Goal: Information Seeking & Learning: Learn about a topic

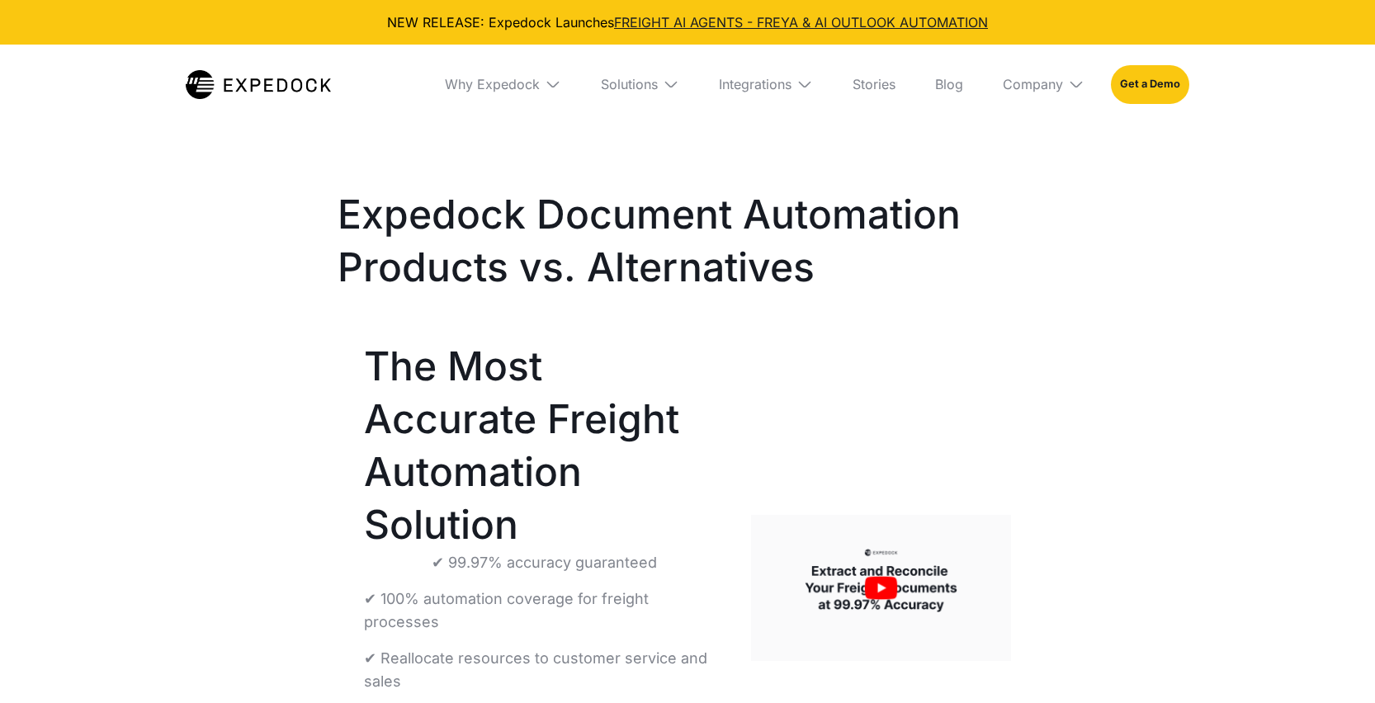
select select
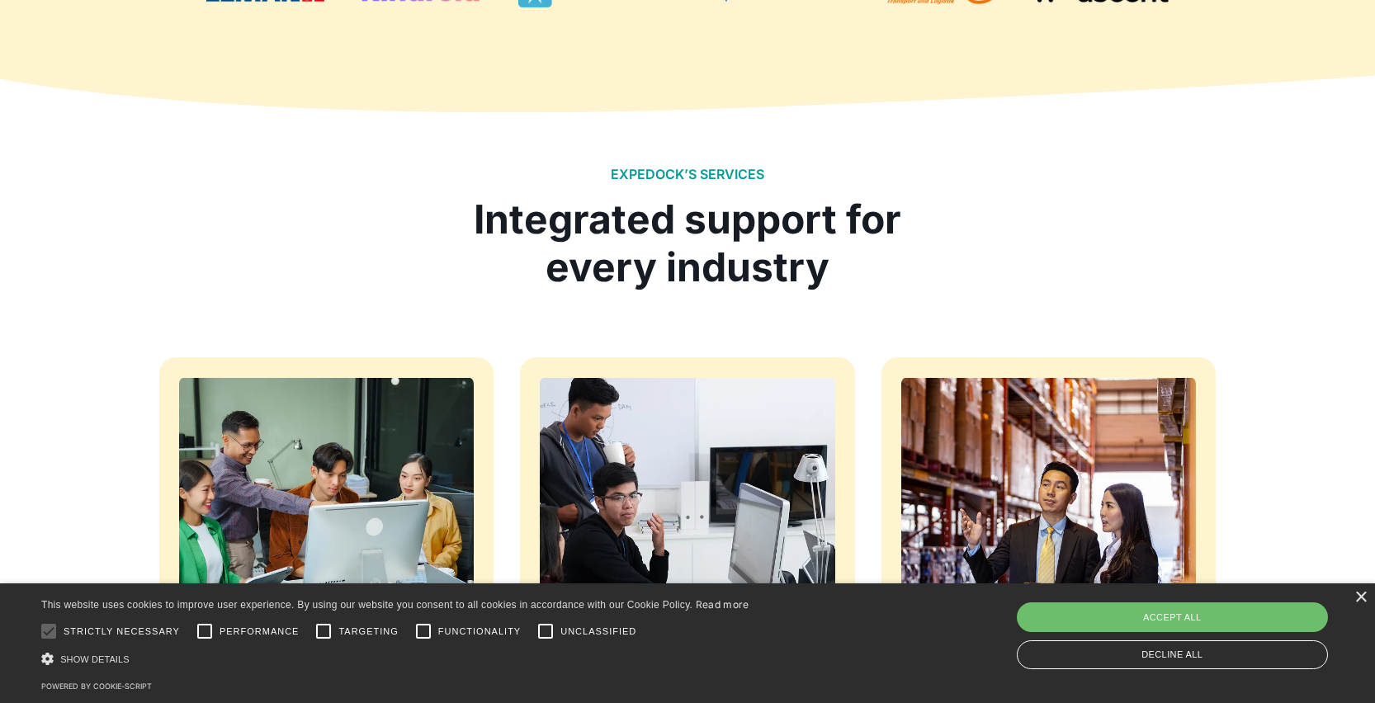
scroll to position [1368, 0]
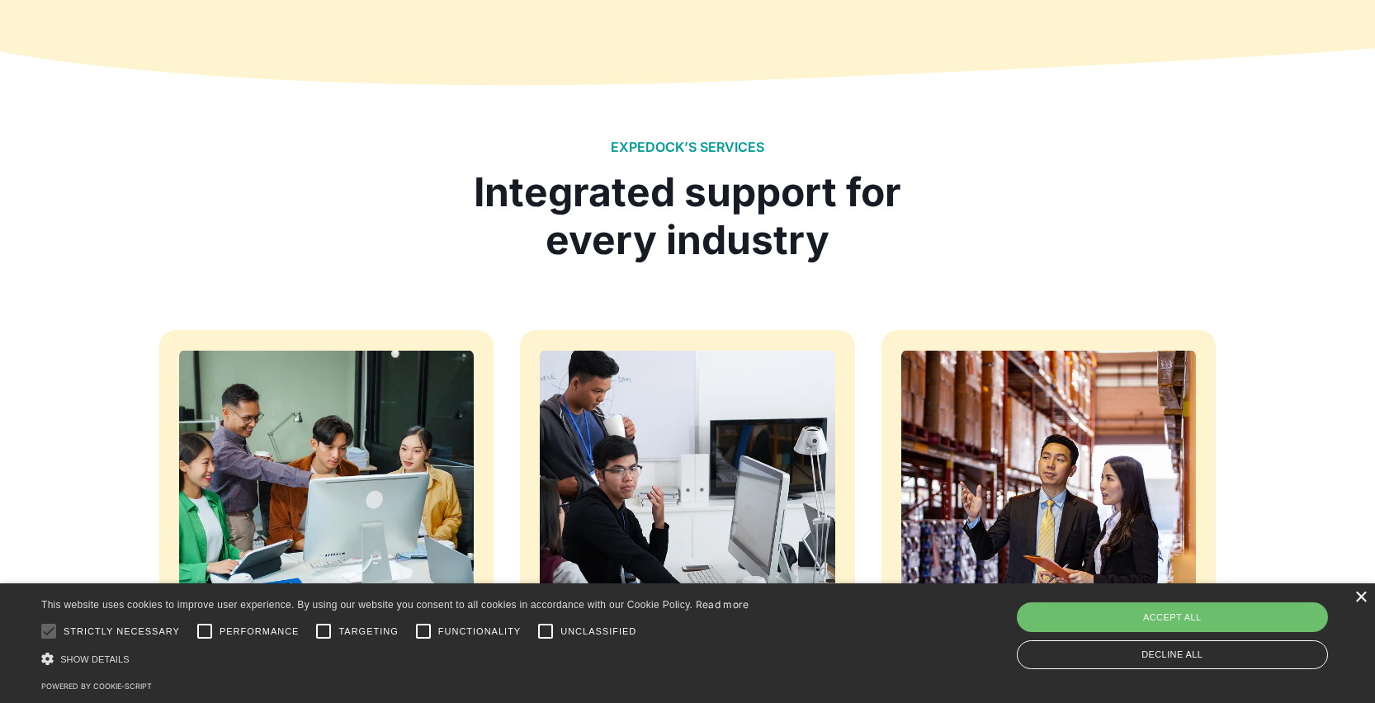
click at [1360, 601] on div "×" at bounding box center [1361, 598] width 12 height 12
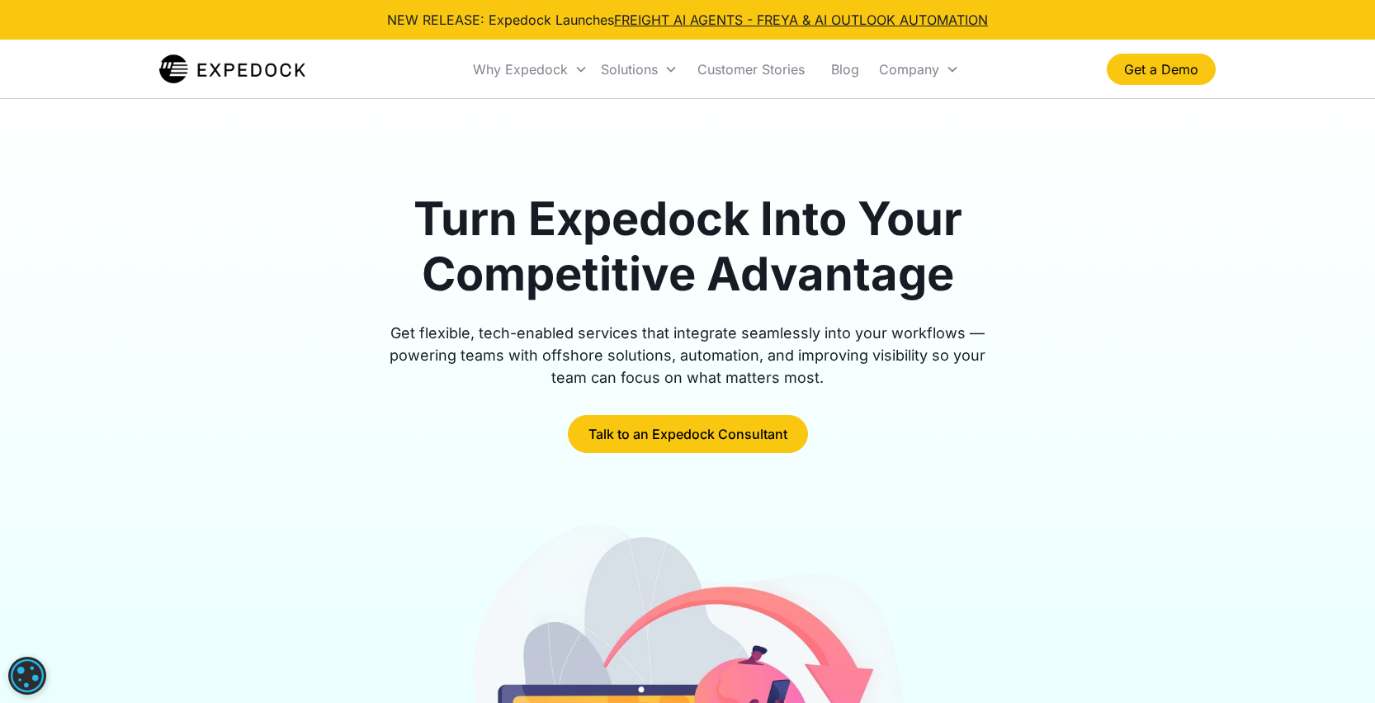
scroll to position [0, 0]
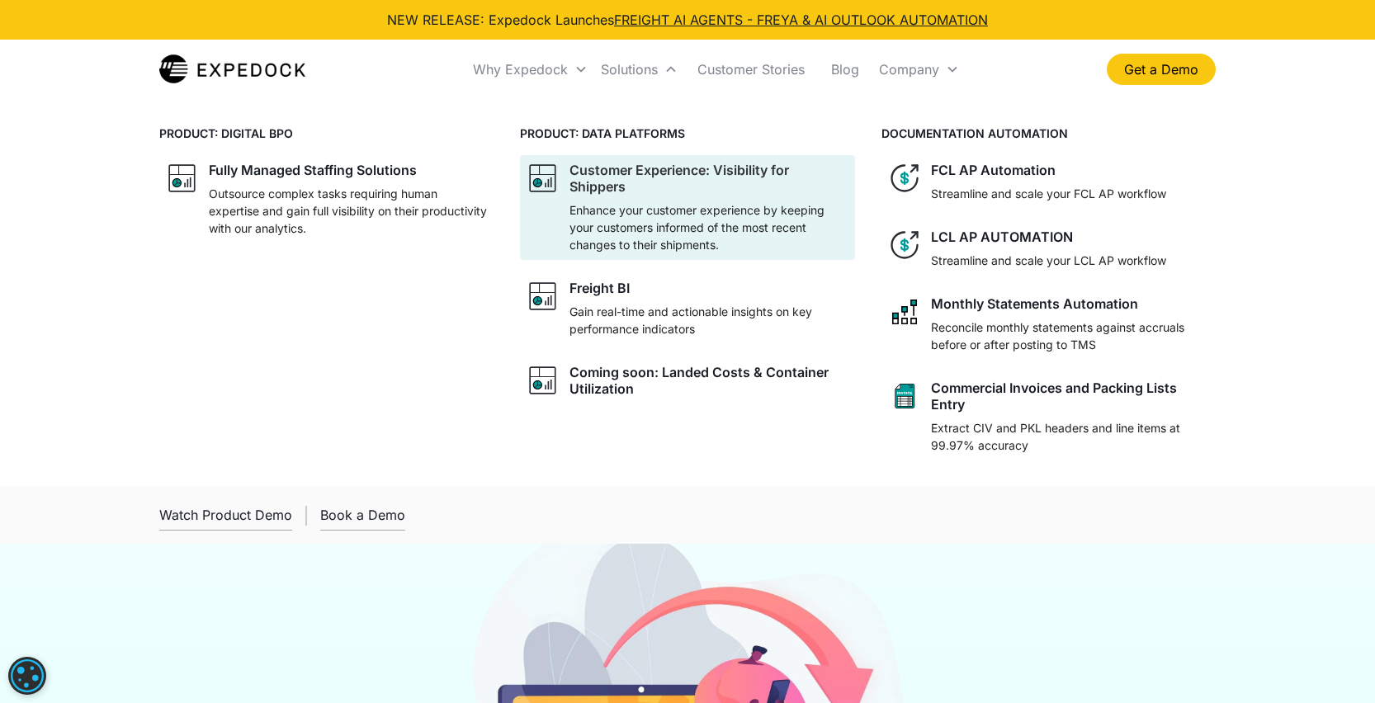
click at [641, 167] on div "Customer Experience: Visibility for Shippers" at bounding box center [709, 178] width 278 height 33
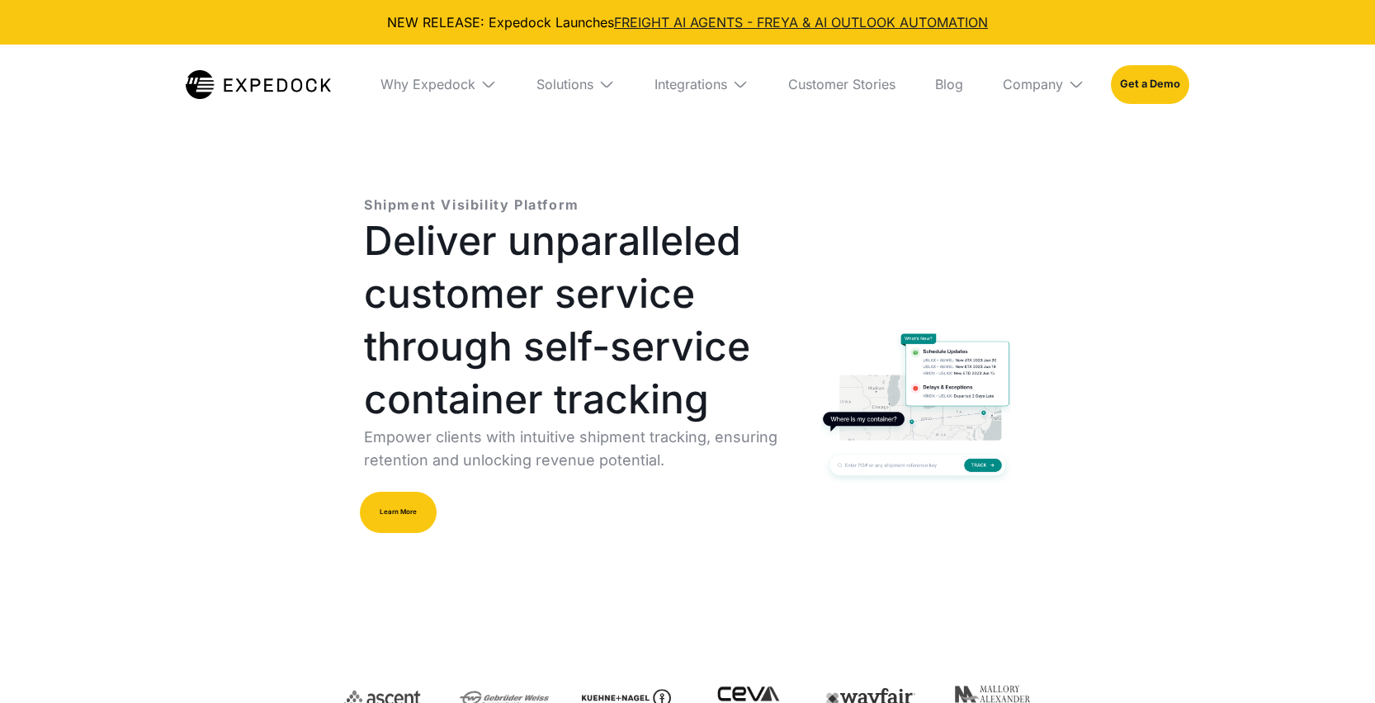
select select
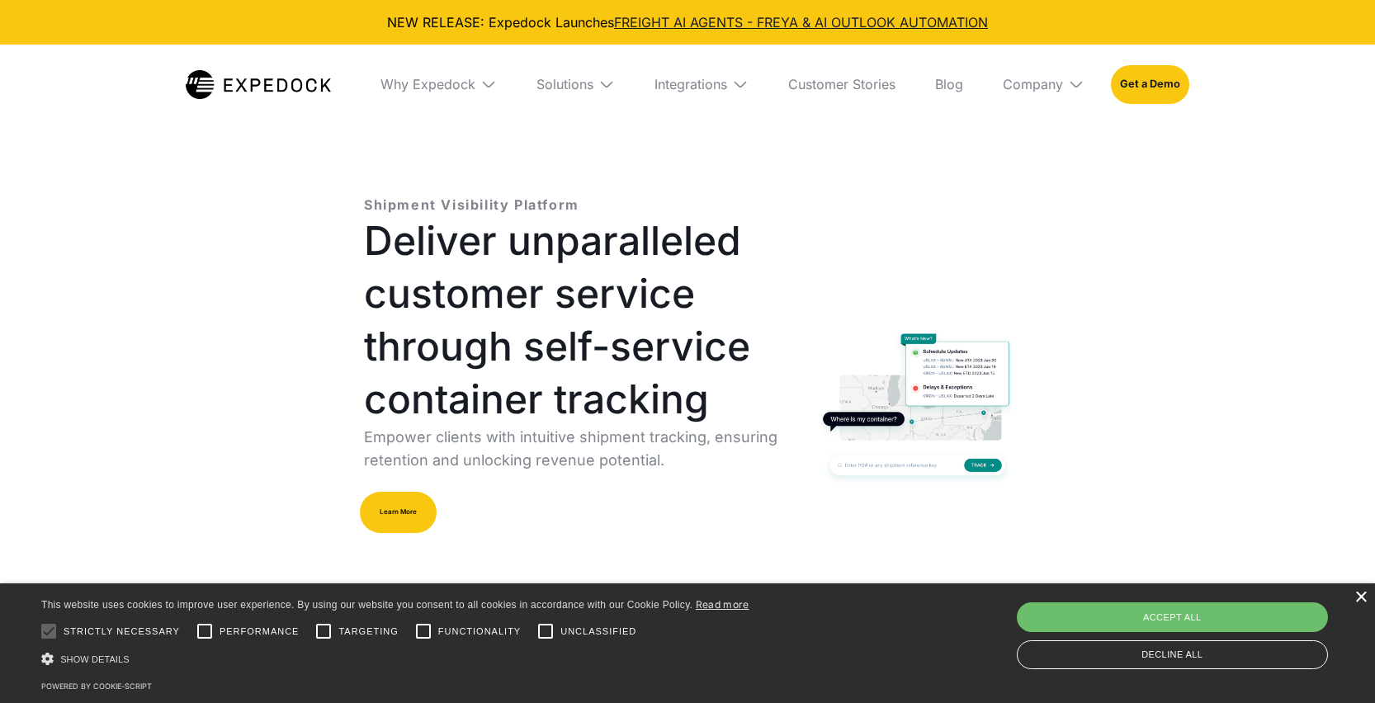
click at [1358, 600] on div "×" at bounding box center [1361, 598] width 12 height 12
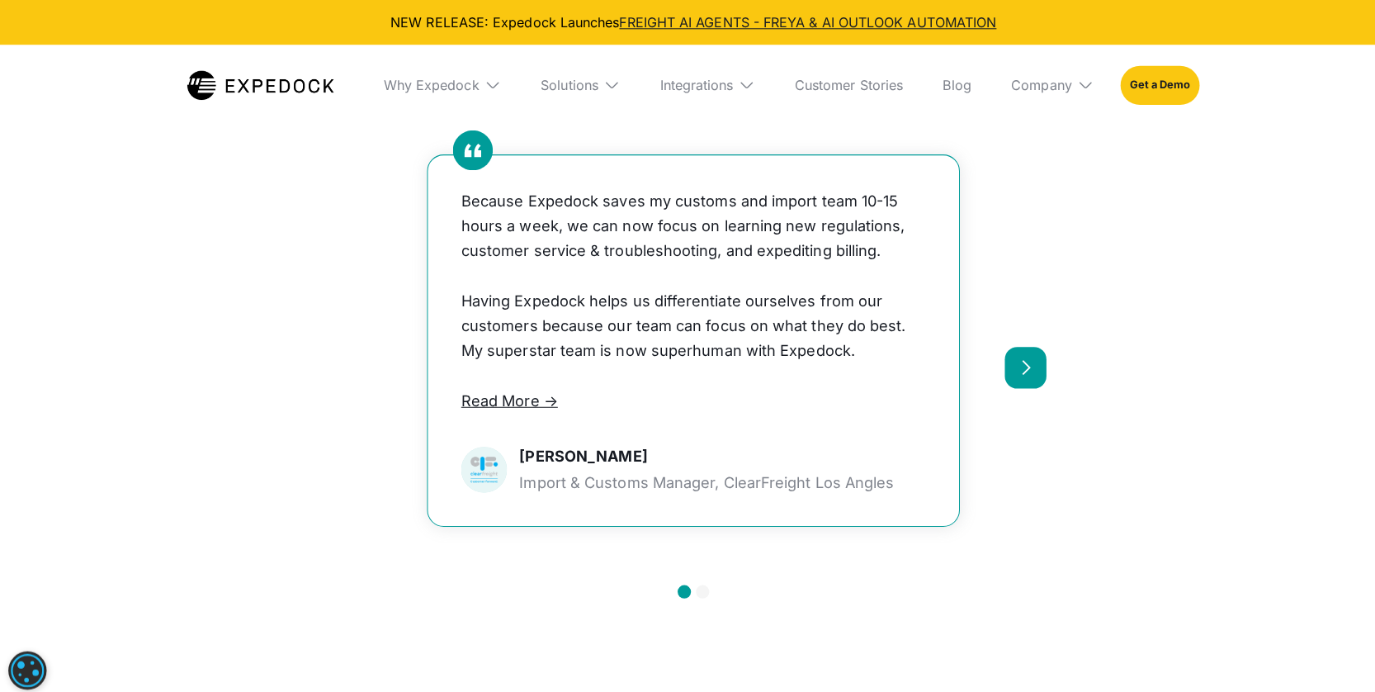
scroll to position [3192, 0]
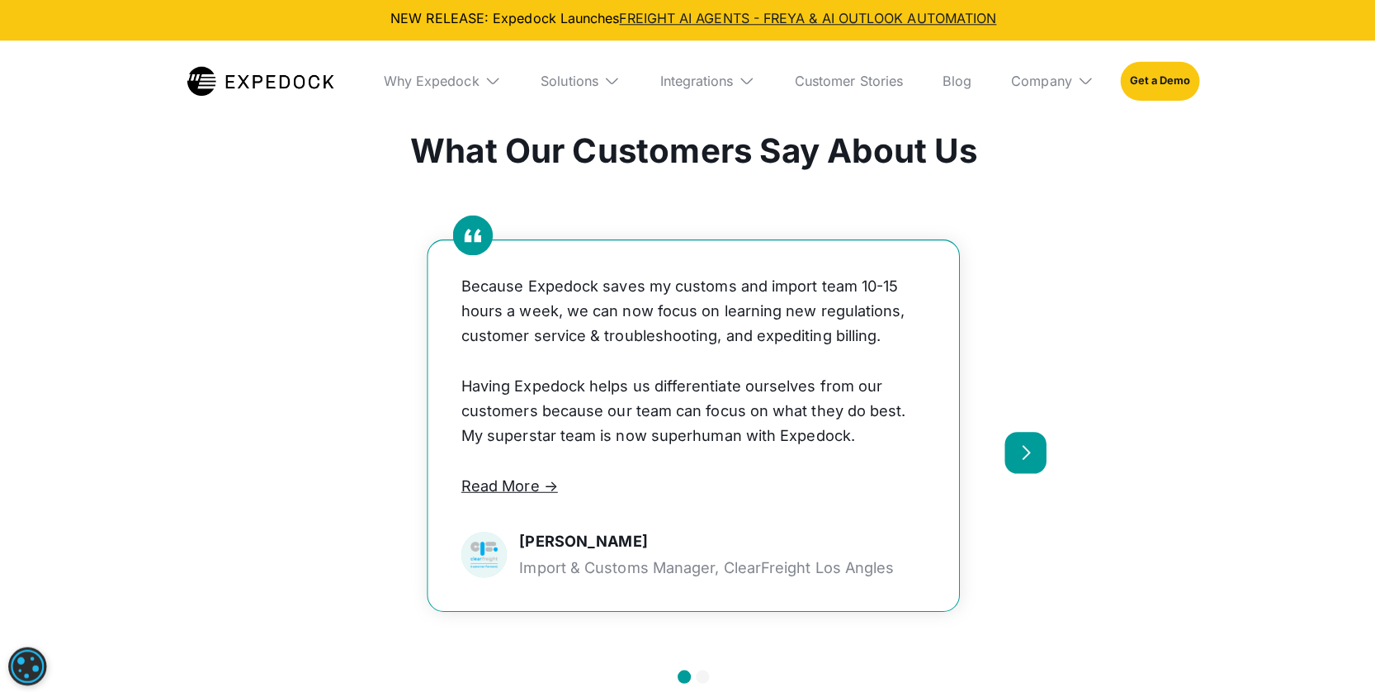
click at [1017, 462] on div "next slide" at bounding box center [1017, 453] width 17 height 17
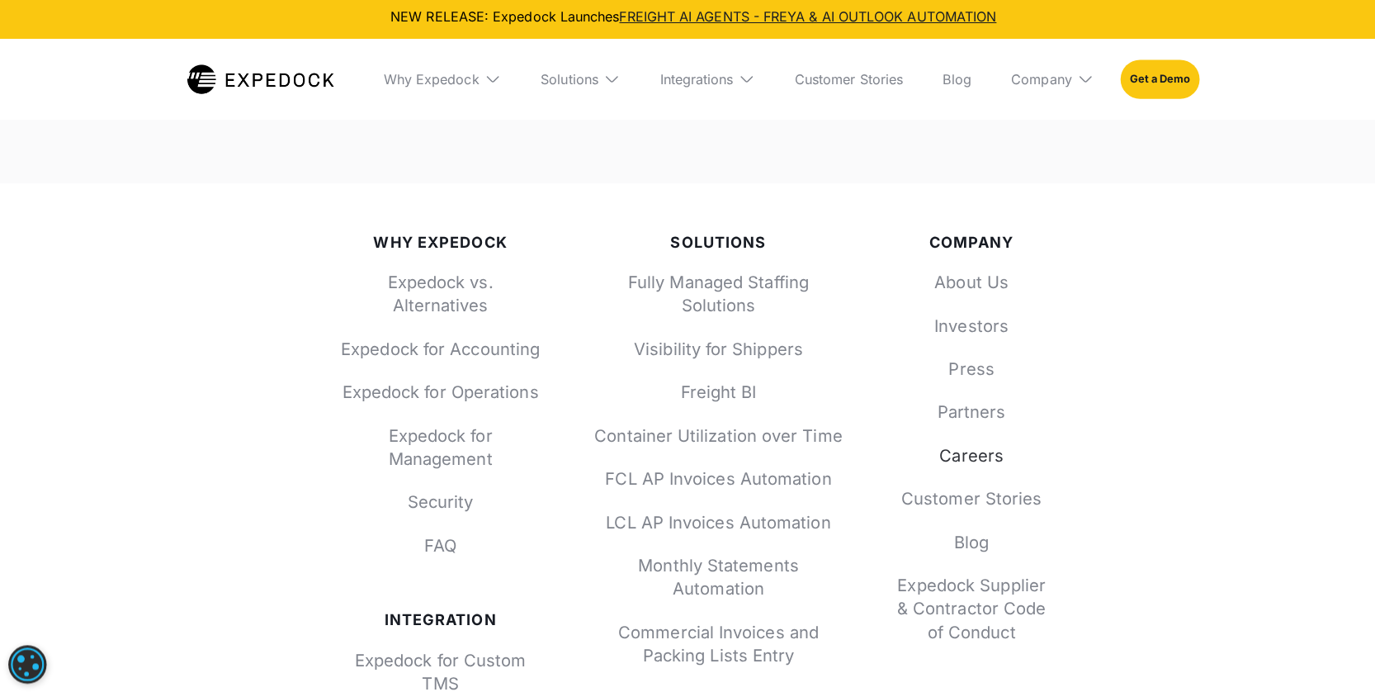
scroll to position [5326, 0]
click at [773, 278] on link "Fully Managed Staffing Solutions" at bounding box center [713, 296] width 248 height 46
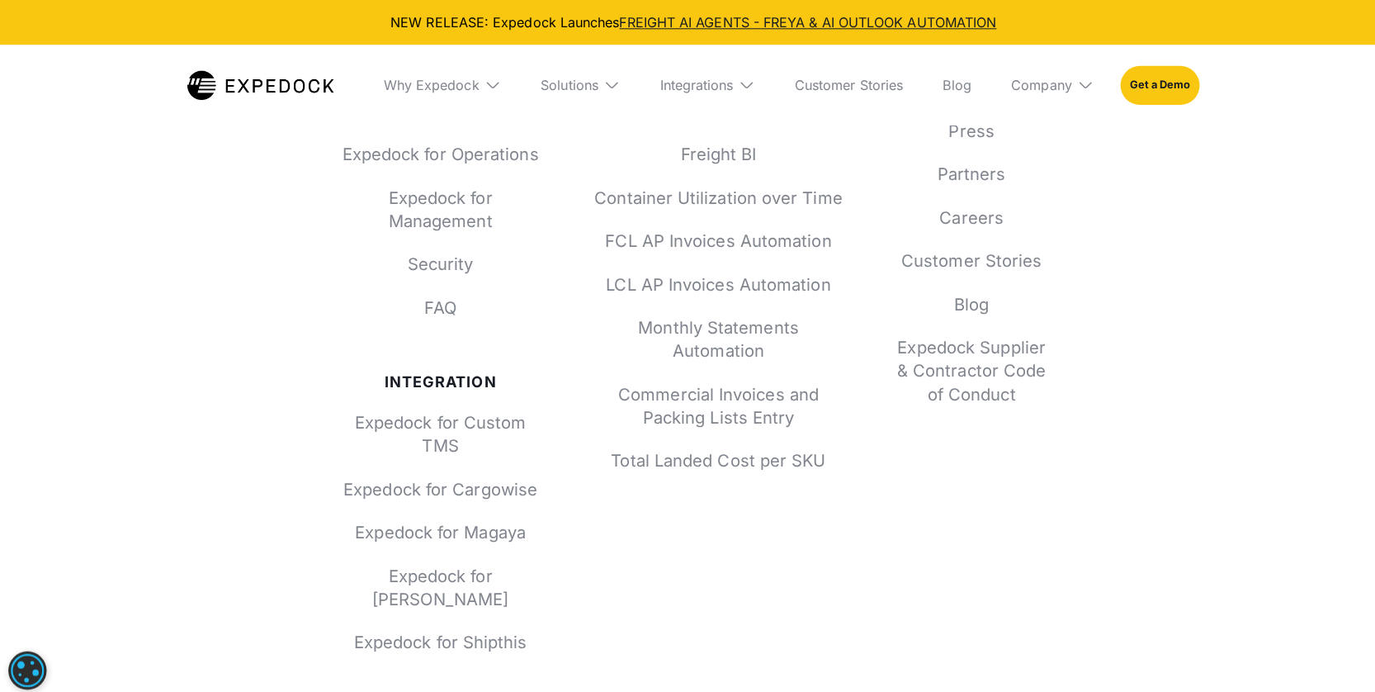
scroll to position [5564, 0]
click at [486, 486] on link "Expedock for Cargowise" at bounding box center [437, 487] width 198 height 23
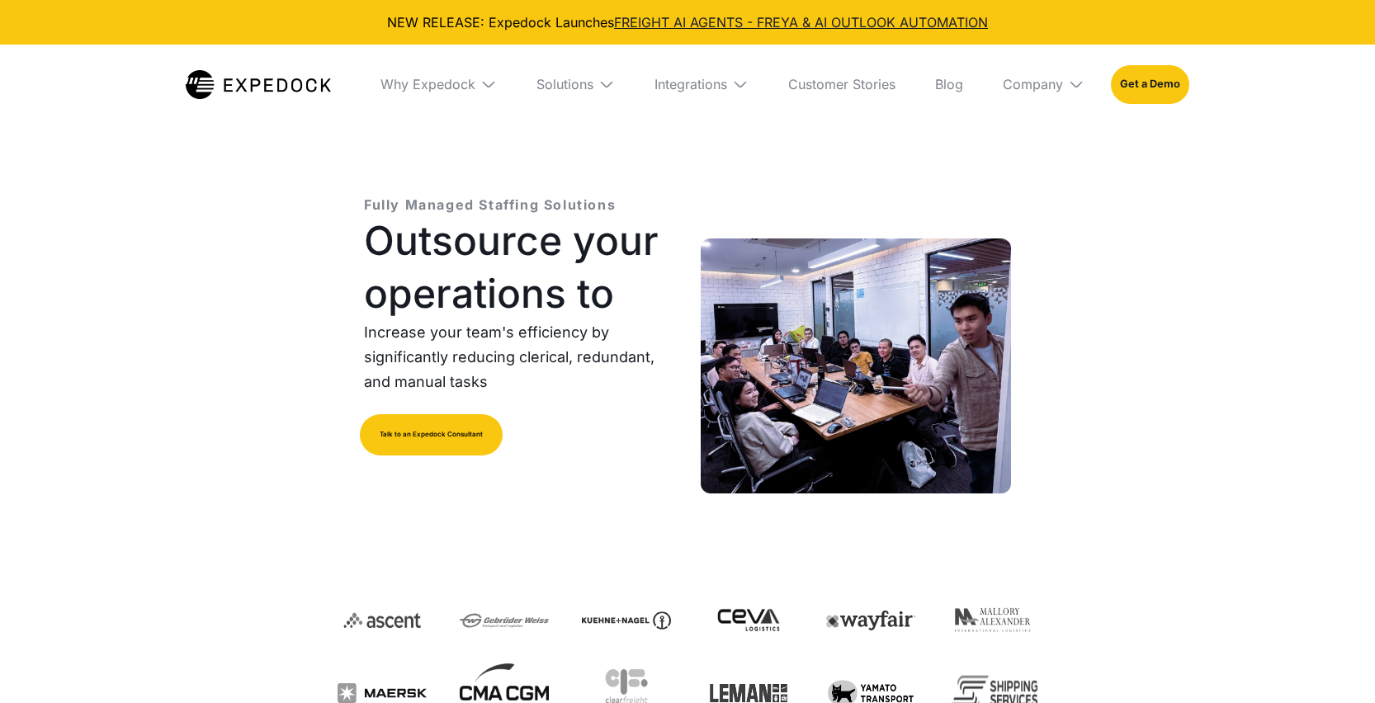
select select
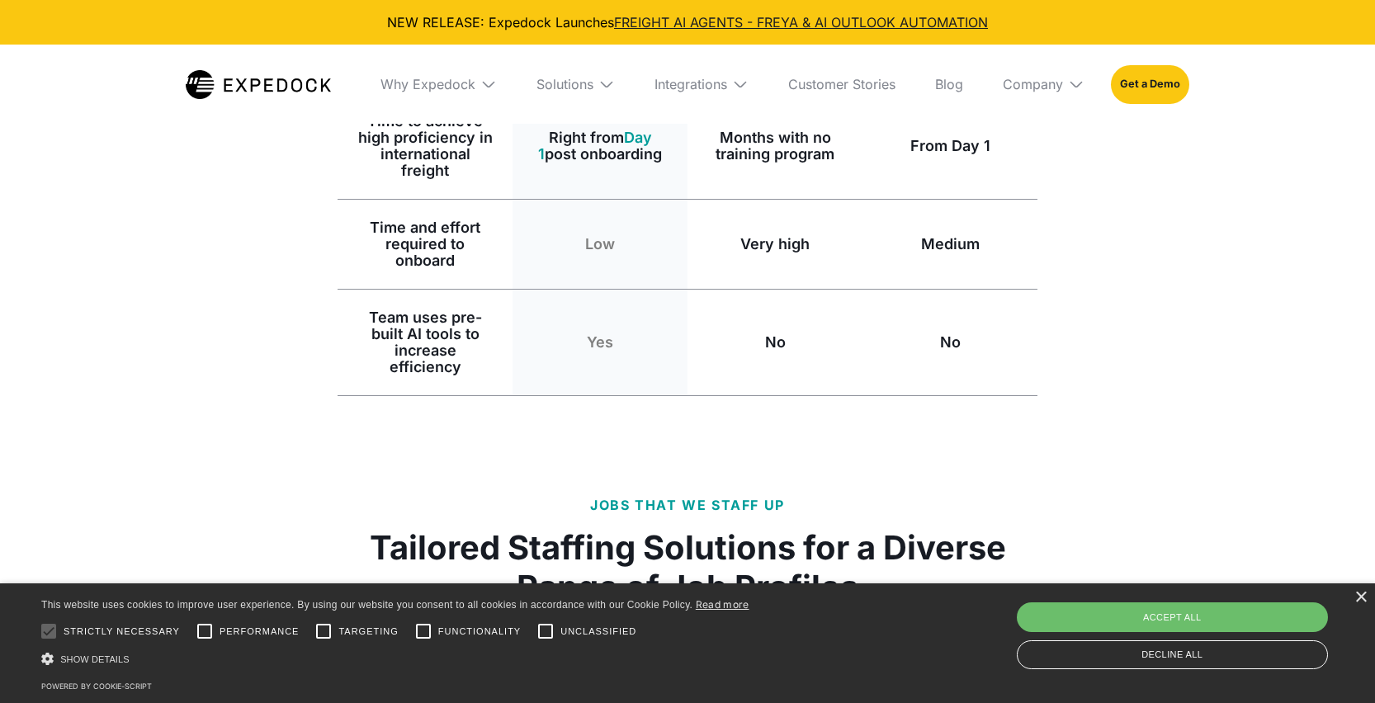
scroll to position [1766, 0]
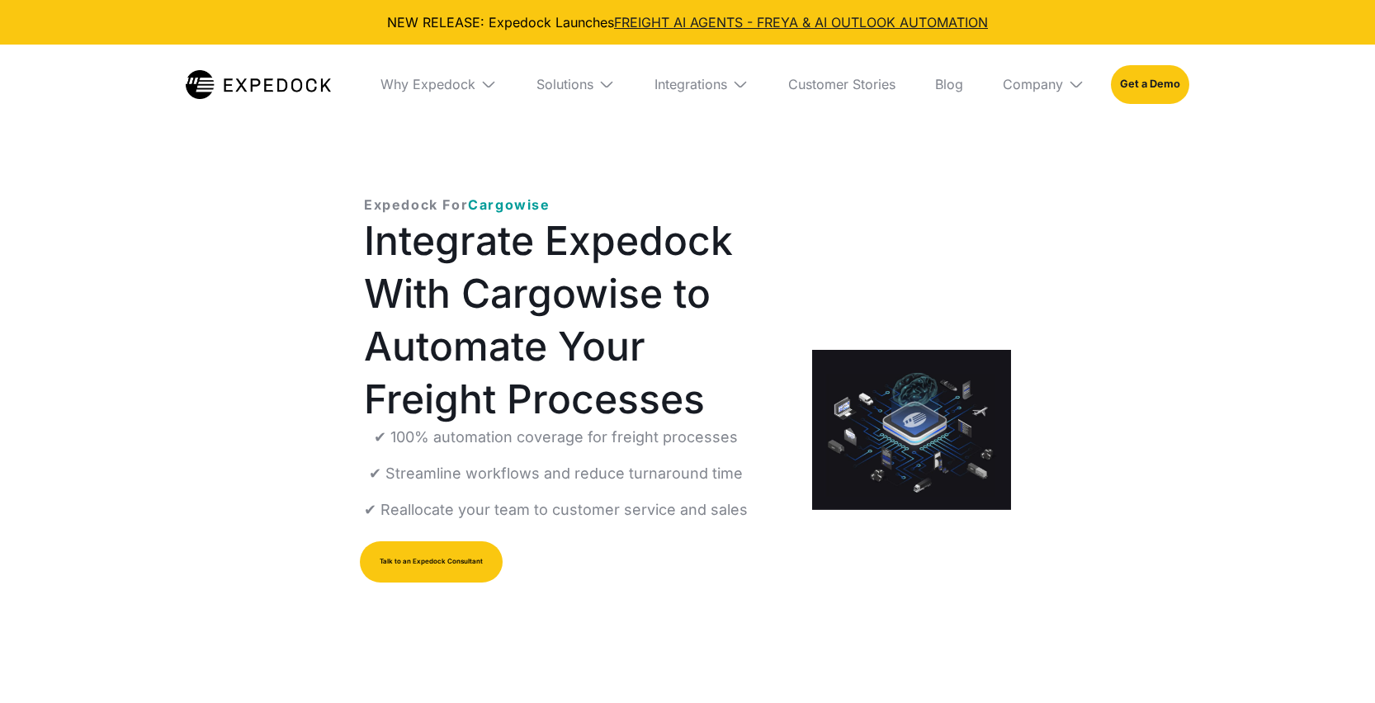
select select
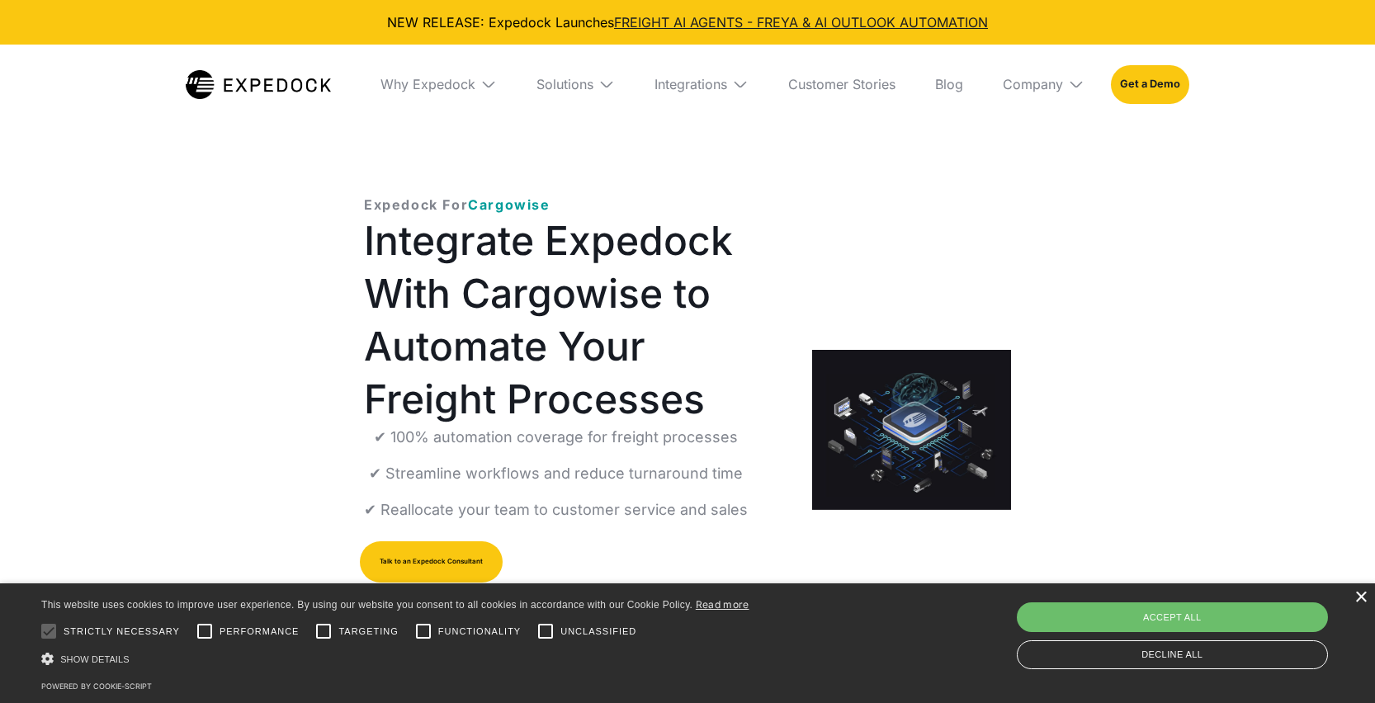
click at [1358, 599] on div "×" at bounding box center [1361, 598] width 12 height 12
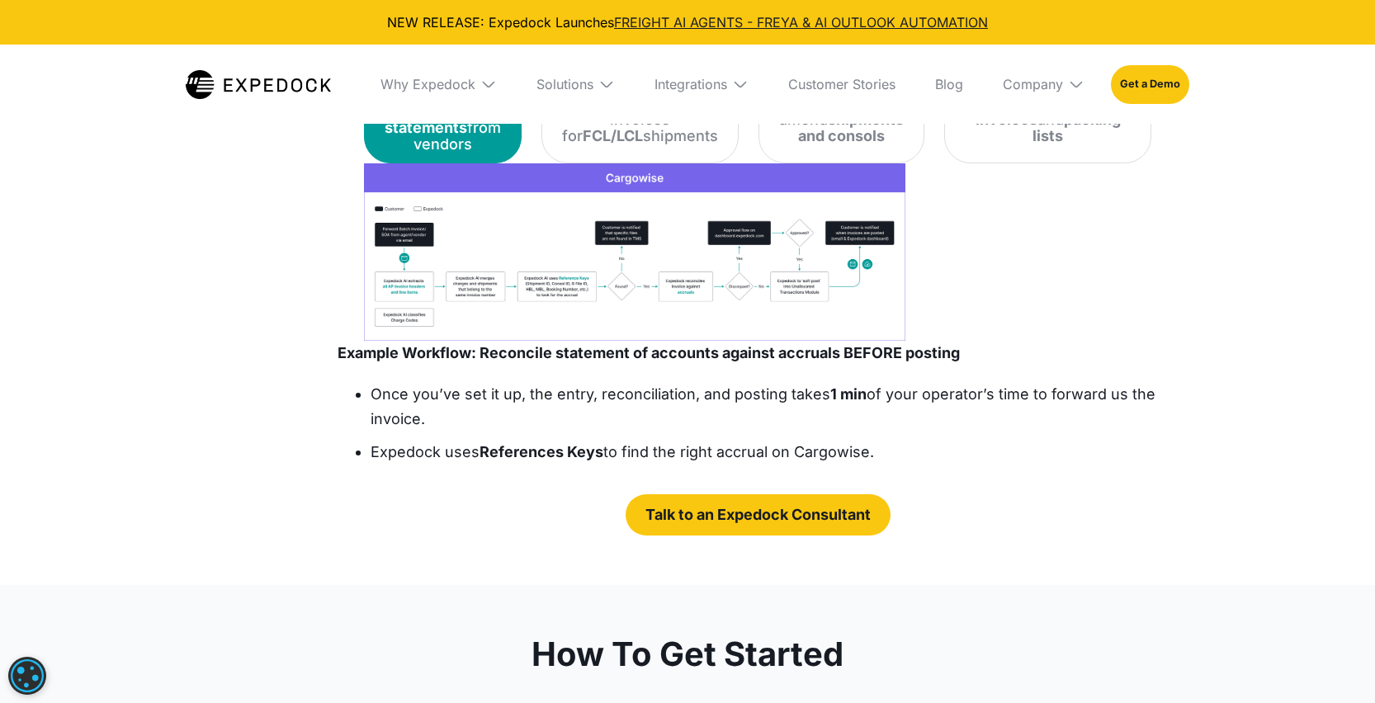
scroll to position [2727, 0]
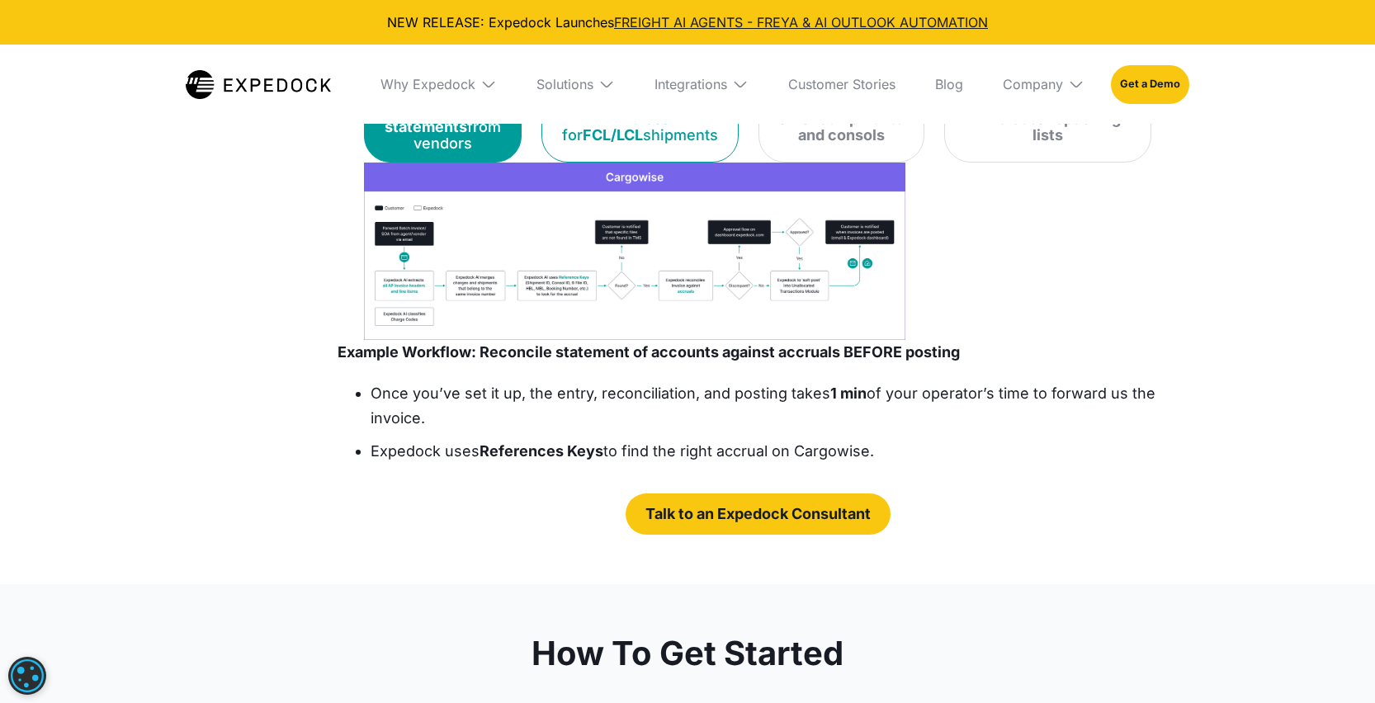
click at [673, 163] on link "Reconcile and enter invoices for FCL/LCL shipments" at bounding box center [640, 119] width 197 height 88
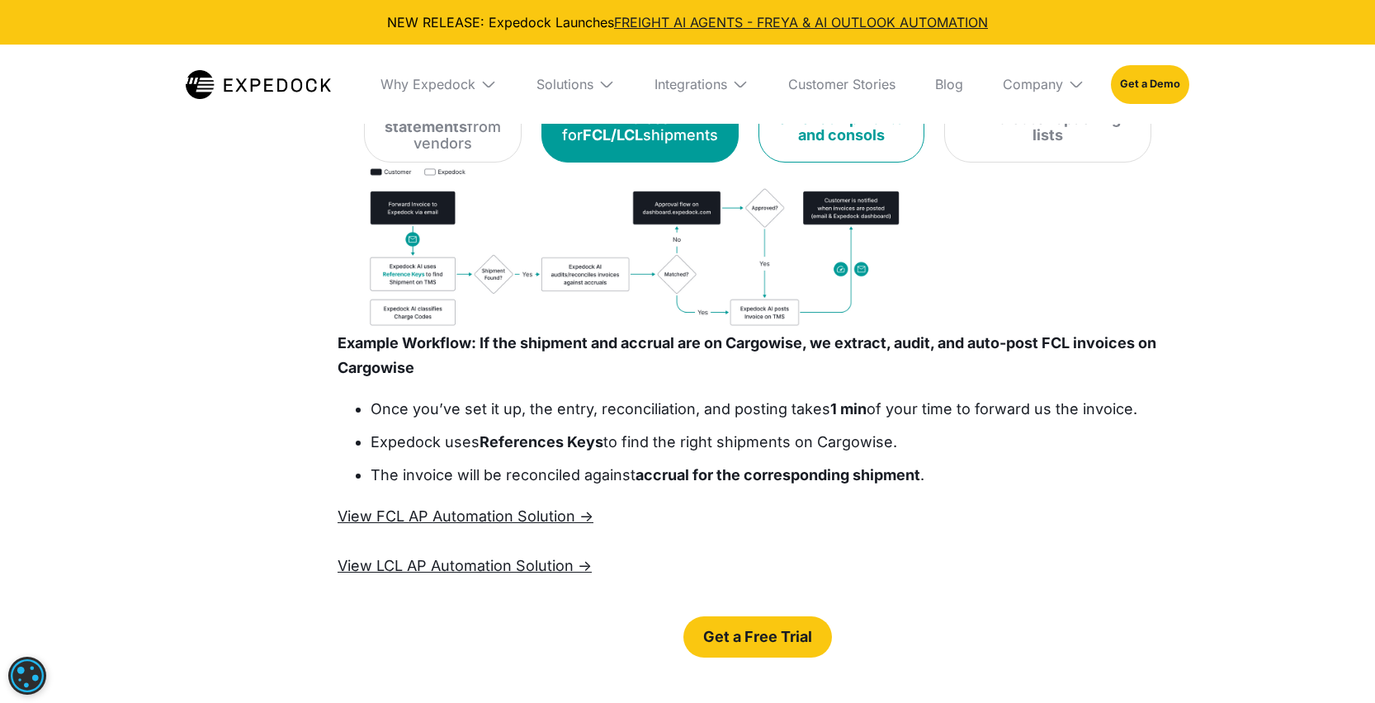
click at [798, 144] on strong "shipments and consols" at bounding box center [851, 127] width 106 height 34
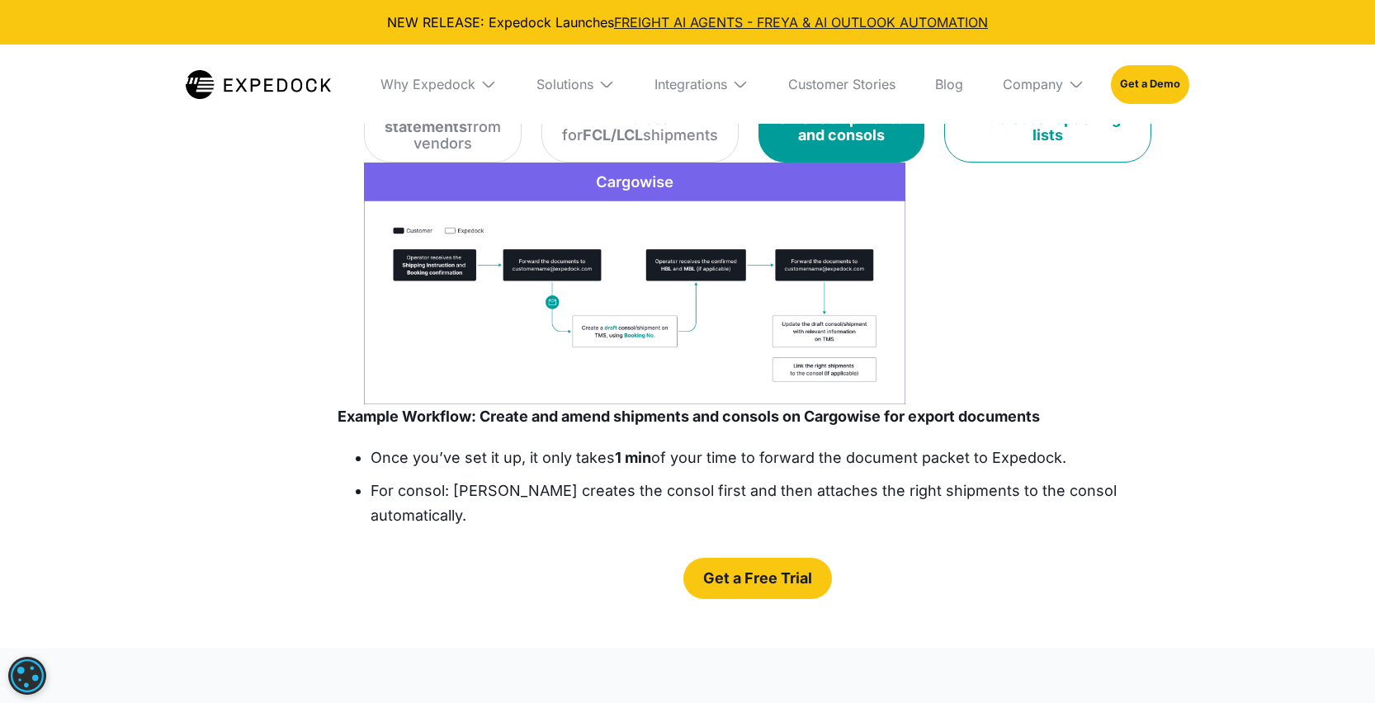
click at [1033, 144] on strong "packing lists" at bounding box center [1077, 127] width 88 height 34
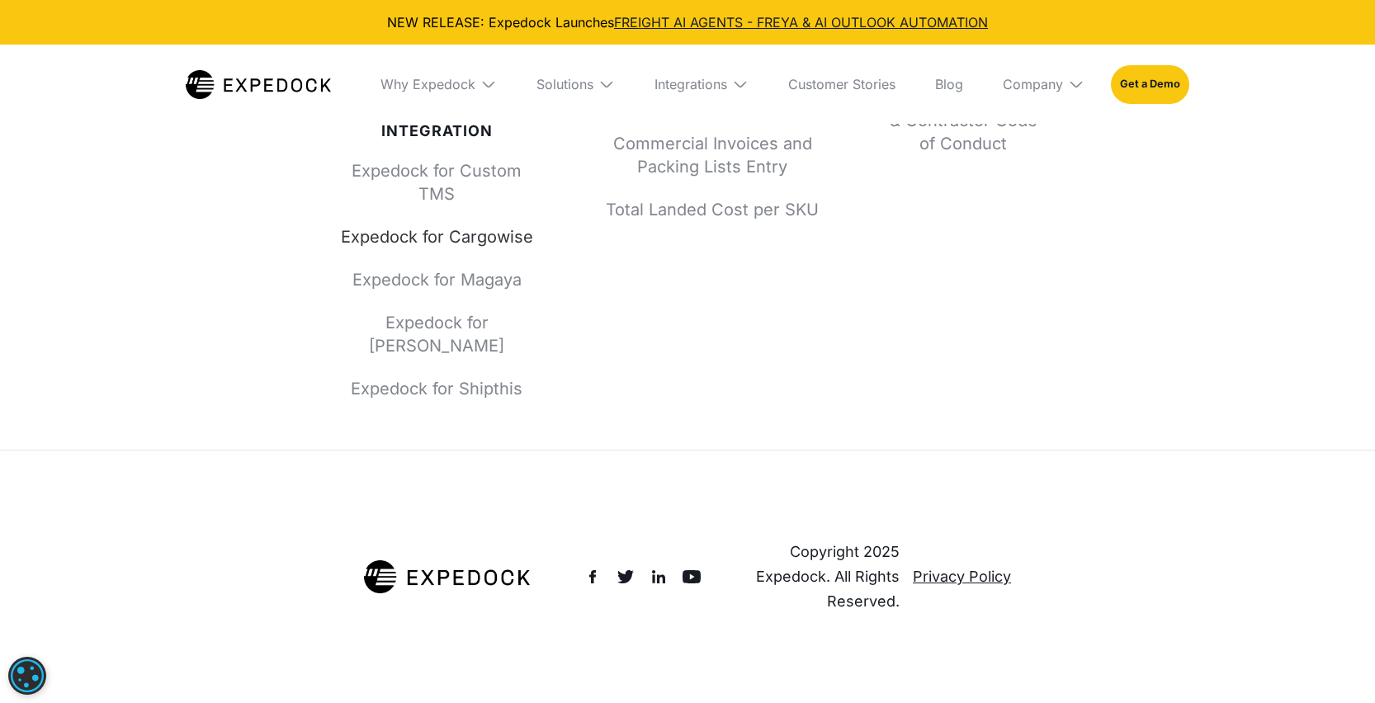
scroll to position [6539, 0]
click at [463, 291] on link "Expedock for Magaya" at bounding box center [437, 279] width 198 height 23
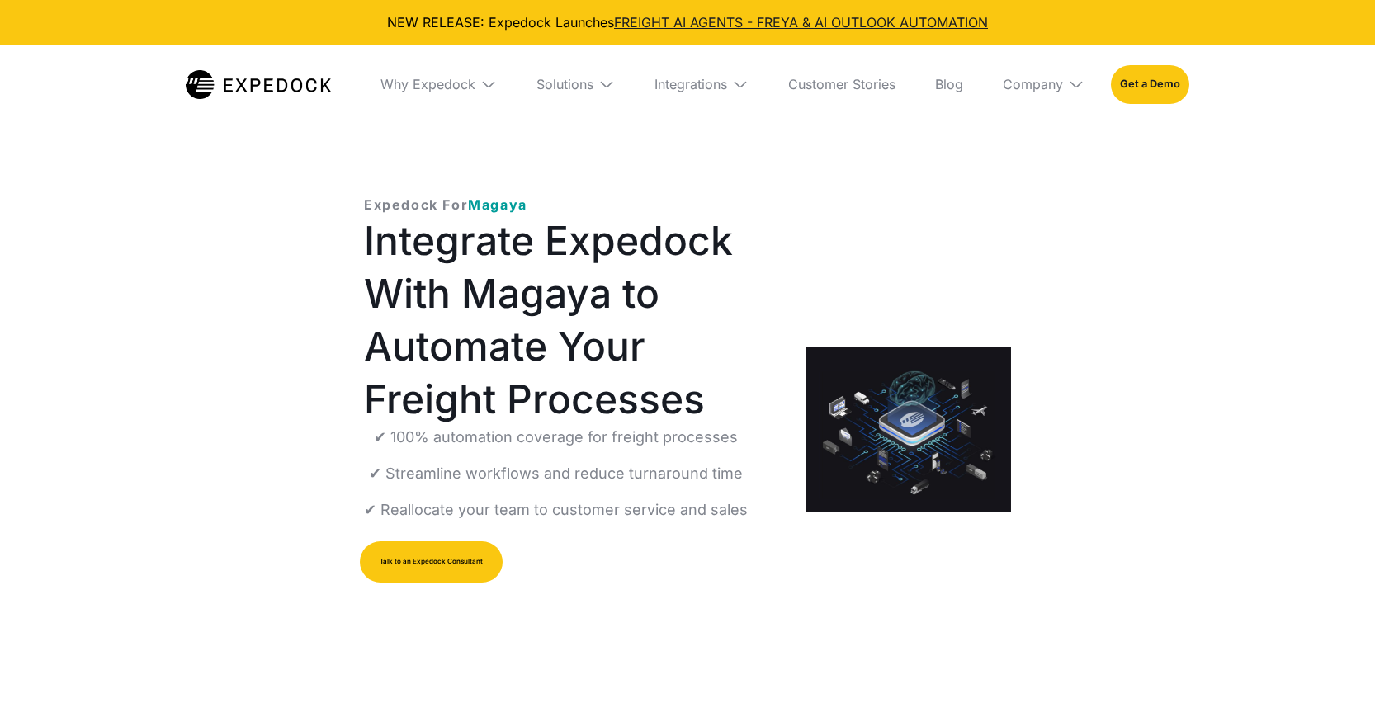
select select
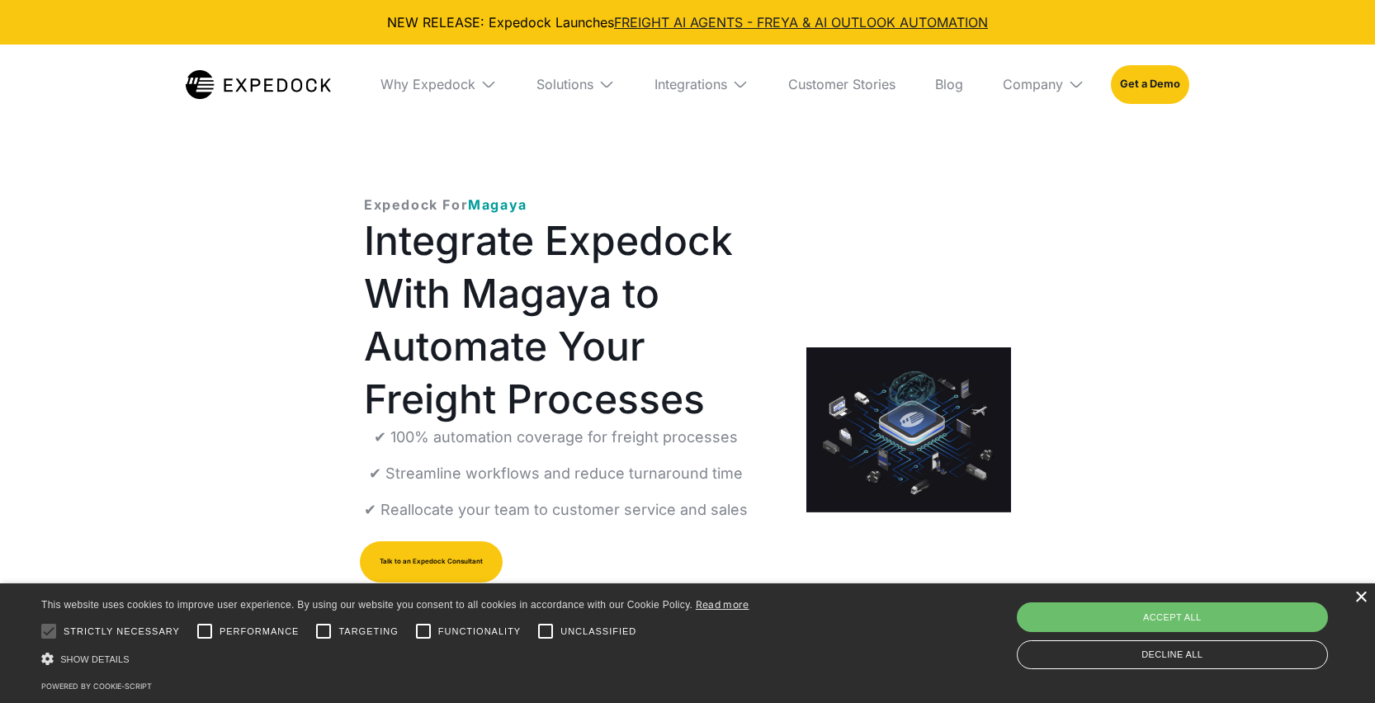
click at [1362, 602] on div "×" at bounding box center [1361, 598] width 12 height 12
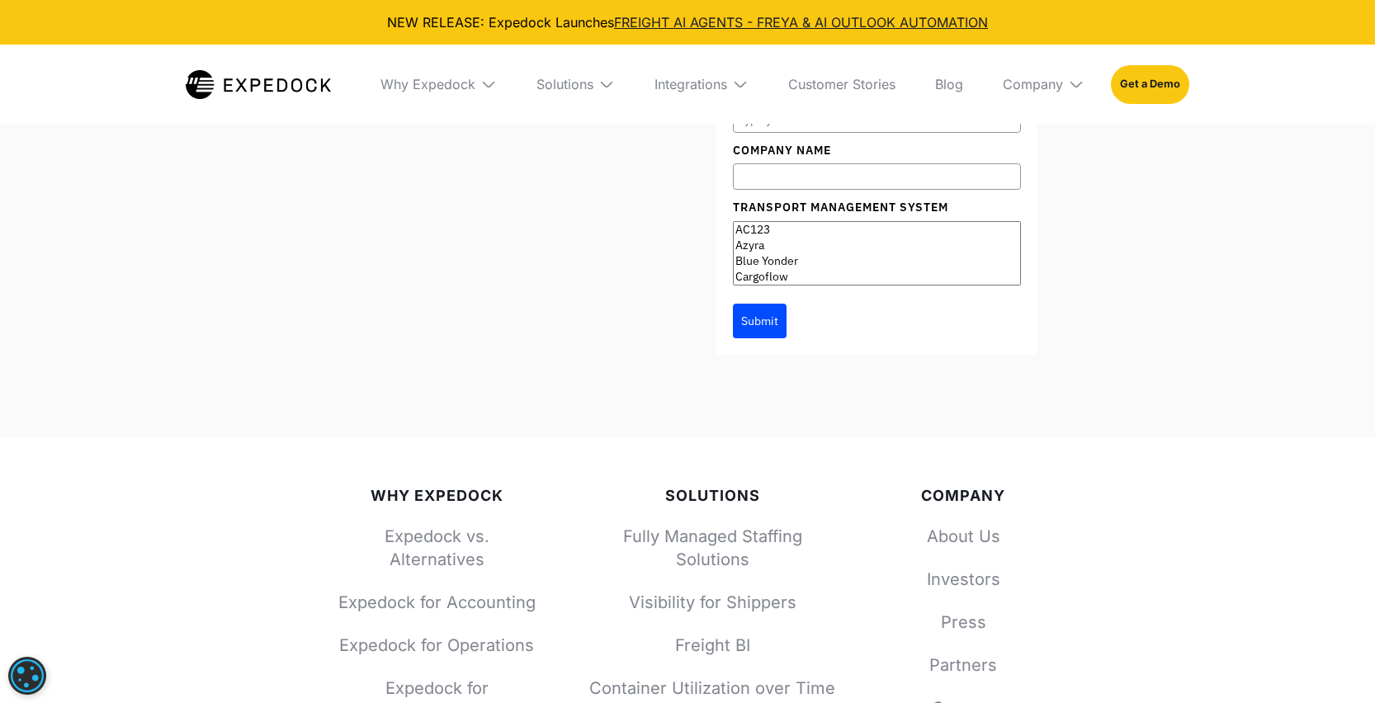
scroll to position [5469, 0]
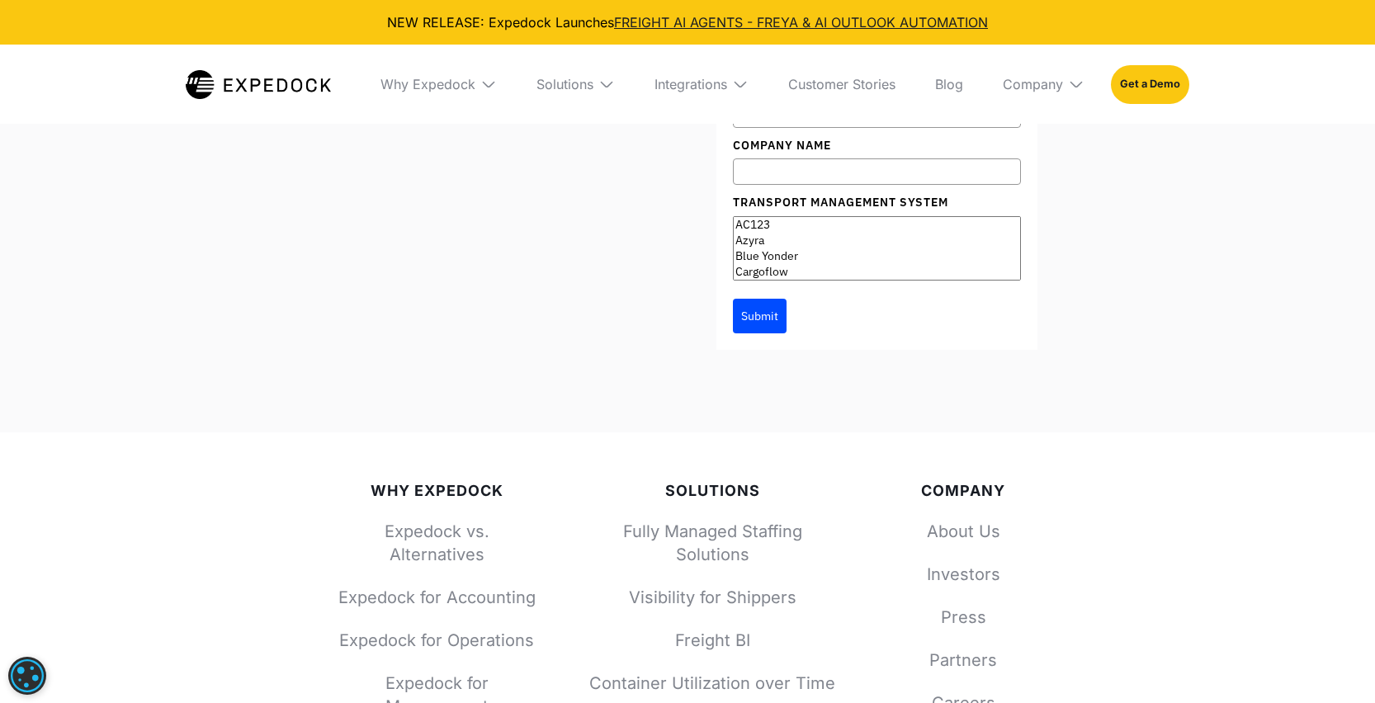
click at [602, 84] on img at bounding box center [607, 84] width 17 height 17
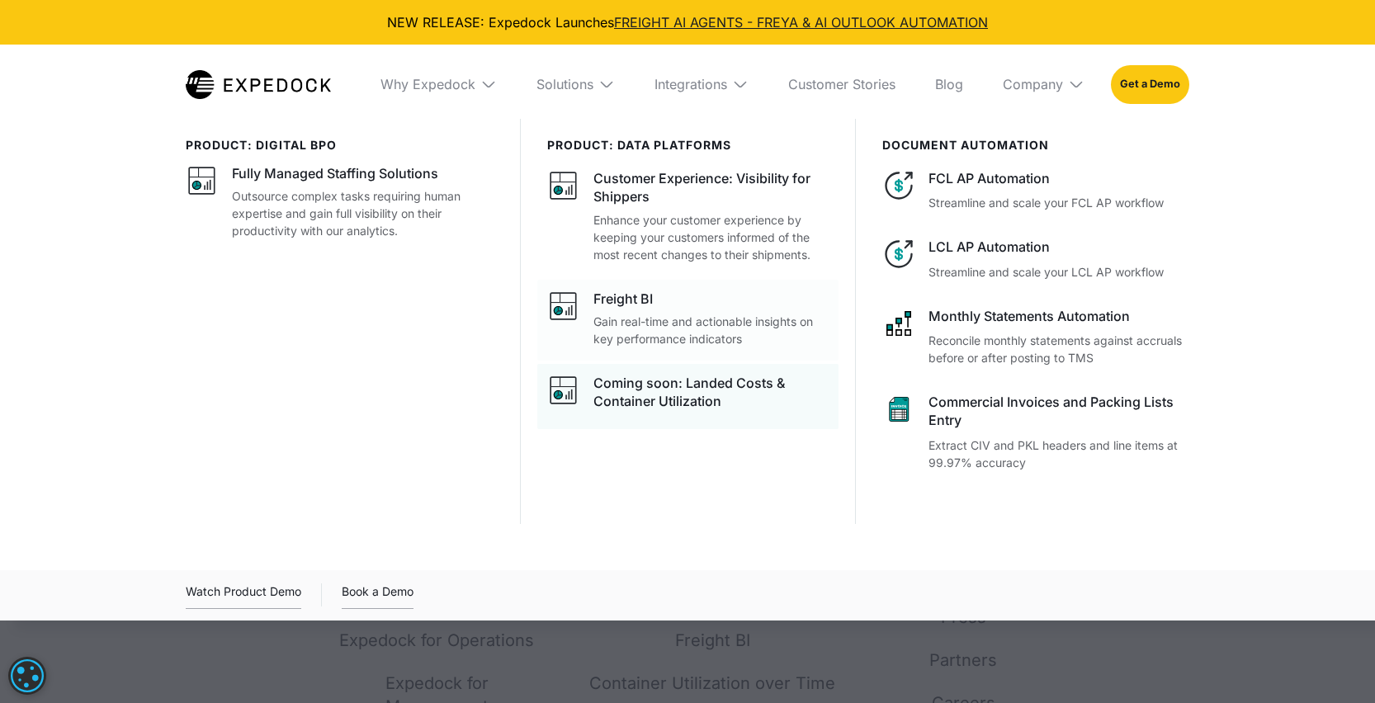
click at [770, 381] on div "Coming soon: Landed Costs & Container Utilization" at bounding box center [711, 392] width 234 height 37
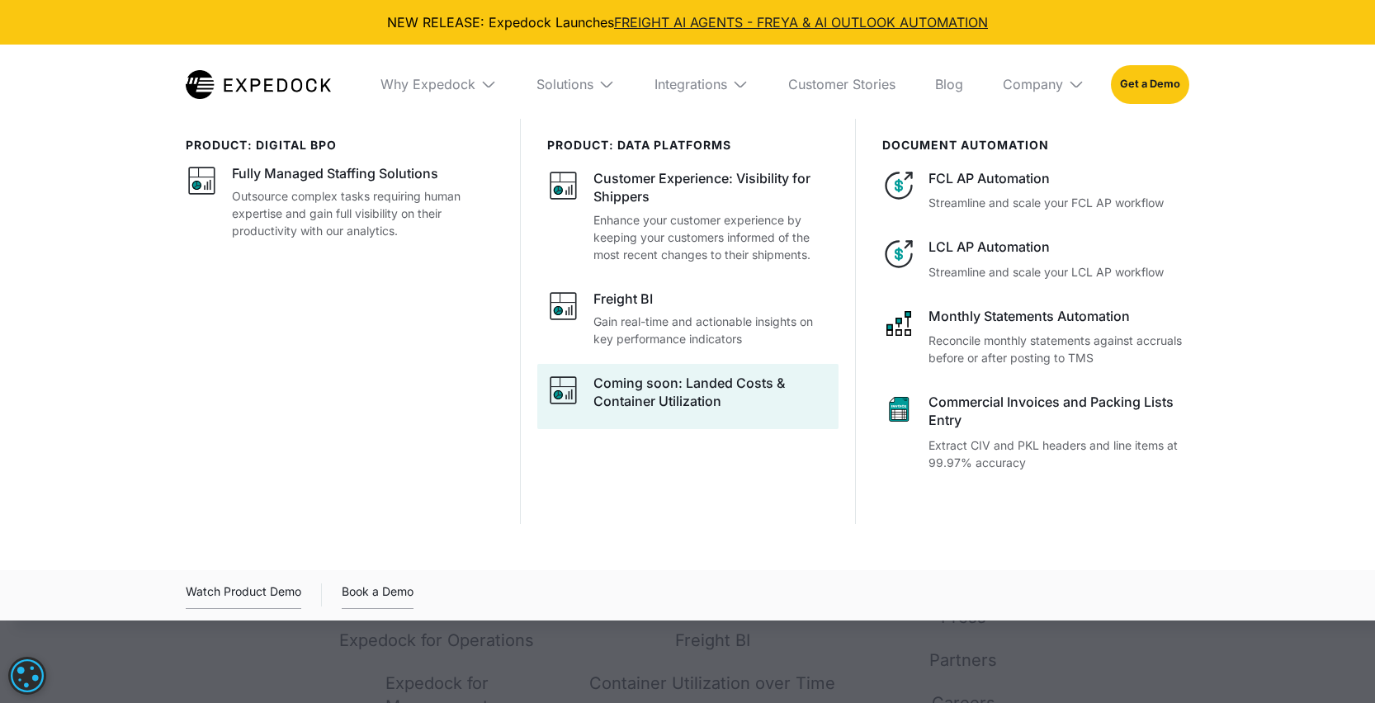
click at [734, 394] on div "Coming soon: Landed Costs & Container Utilization" at bounding box center [711, 392] width 234 height 37
click at [665, 385] on div "Coming soon: Landed Costs & Container Utilization" at bounding box center [711, 392] width 234 height 37
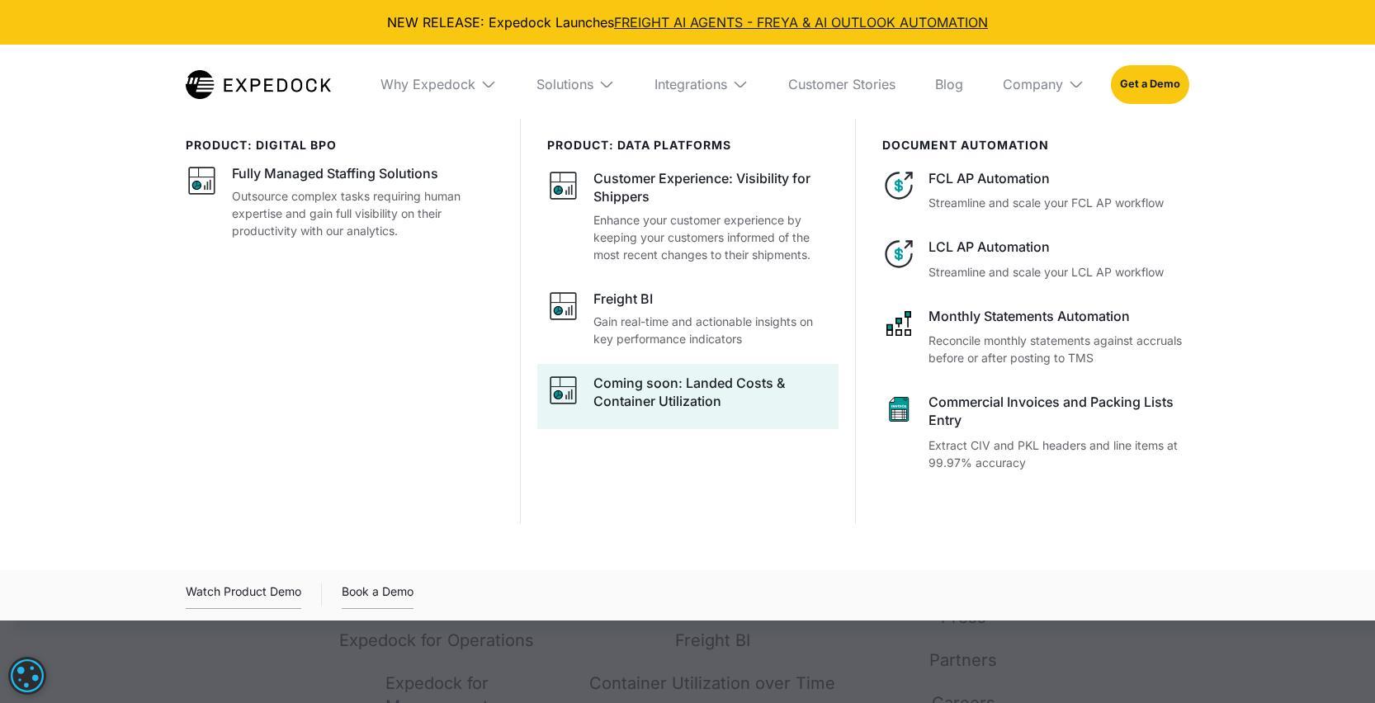
click at [665, 385] on div "Coming soon: Landed Costs & Container Utilization" at bounding box center [711, 392] width 234 height 37
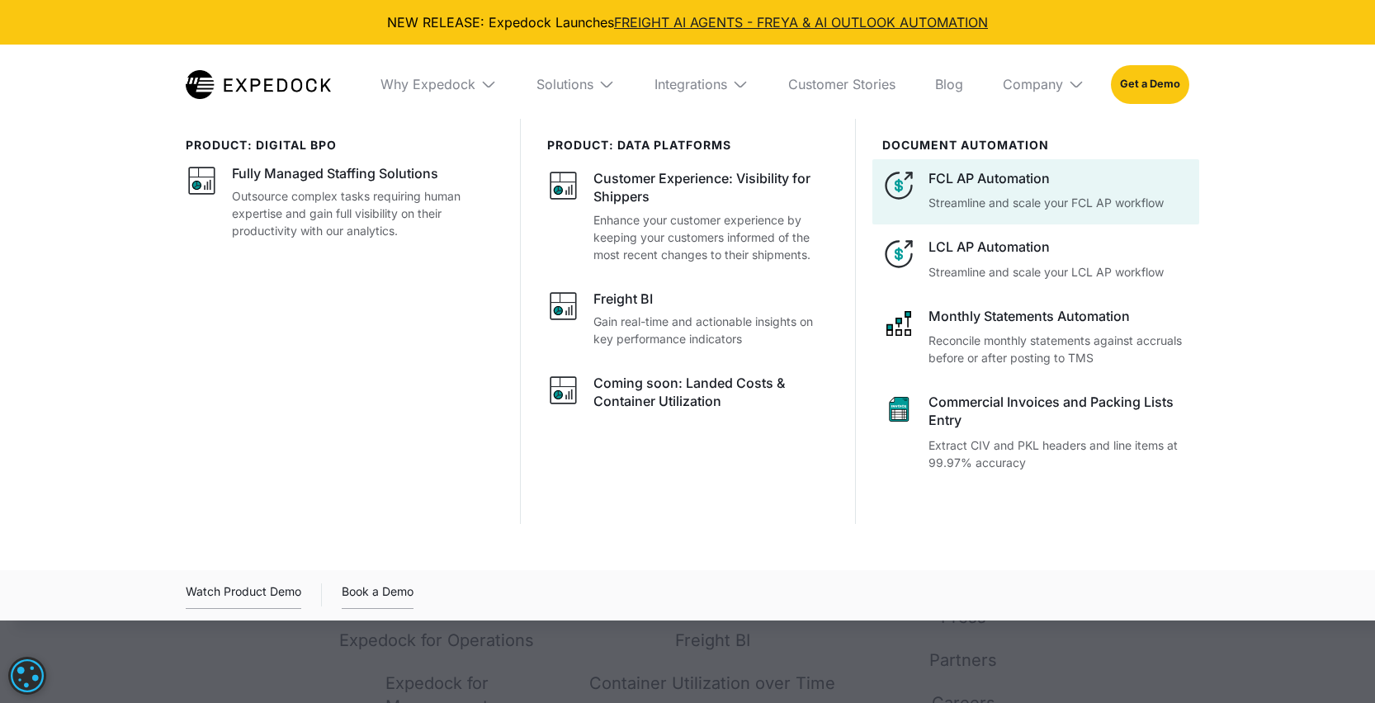
click at [976, 190] on div "FCL AP Automation Streamline and scale your FCL AP workflow" at bounding box center [1059, 190] width 261 height 42
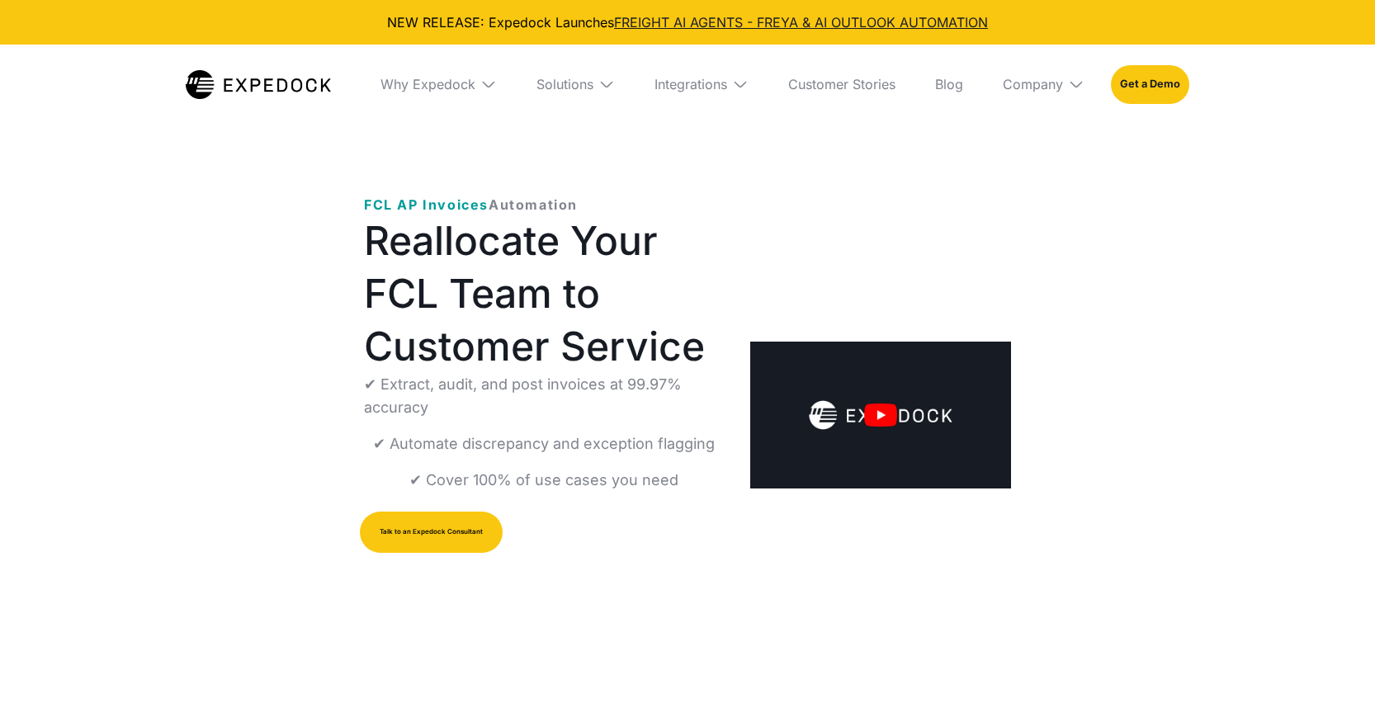
select select
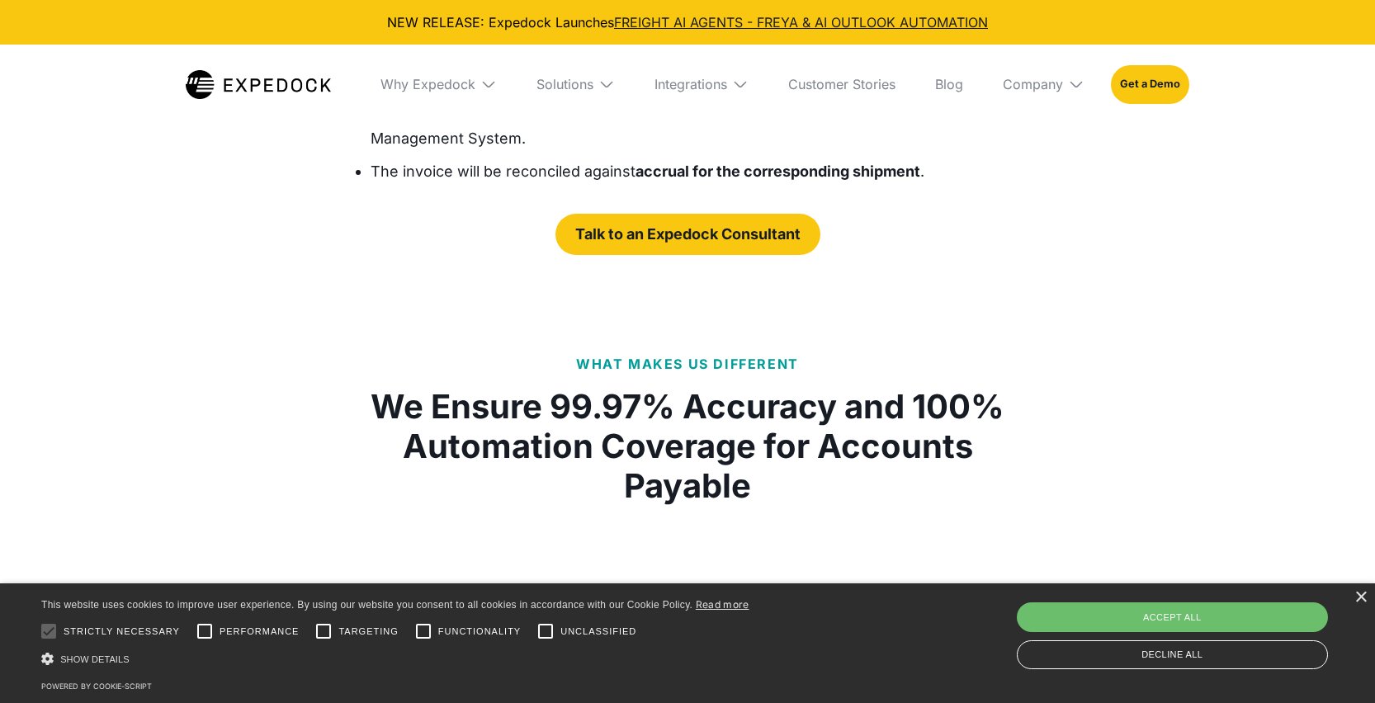
scroll to position [2640, 0]
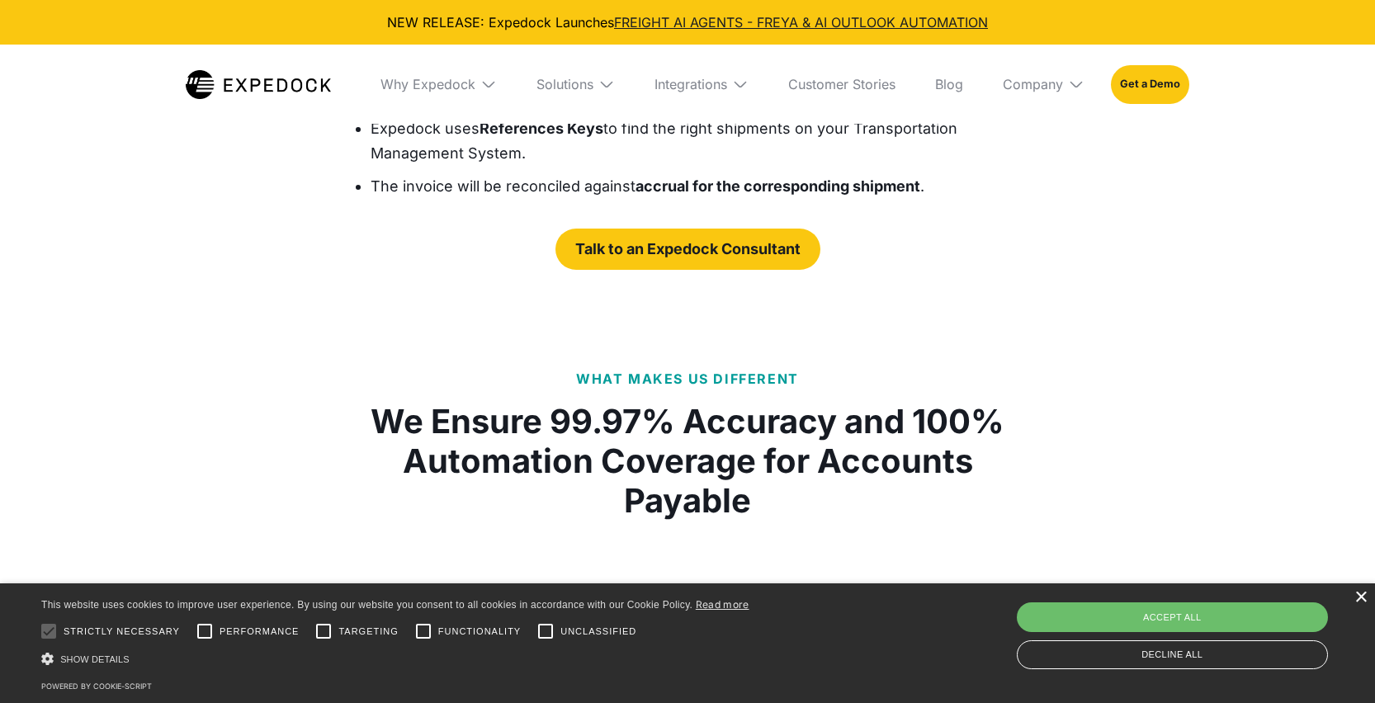
click at [1356, 598] on div "×" at bounding box center [1361, 598] width 12 height 12
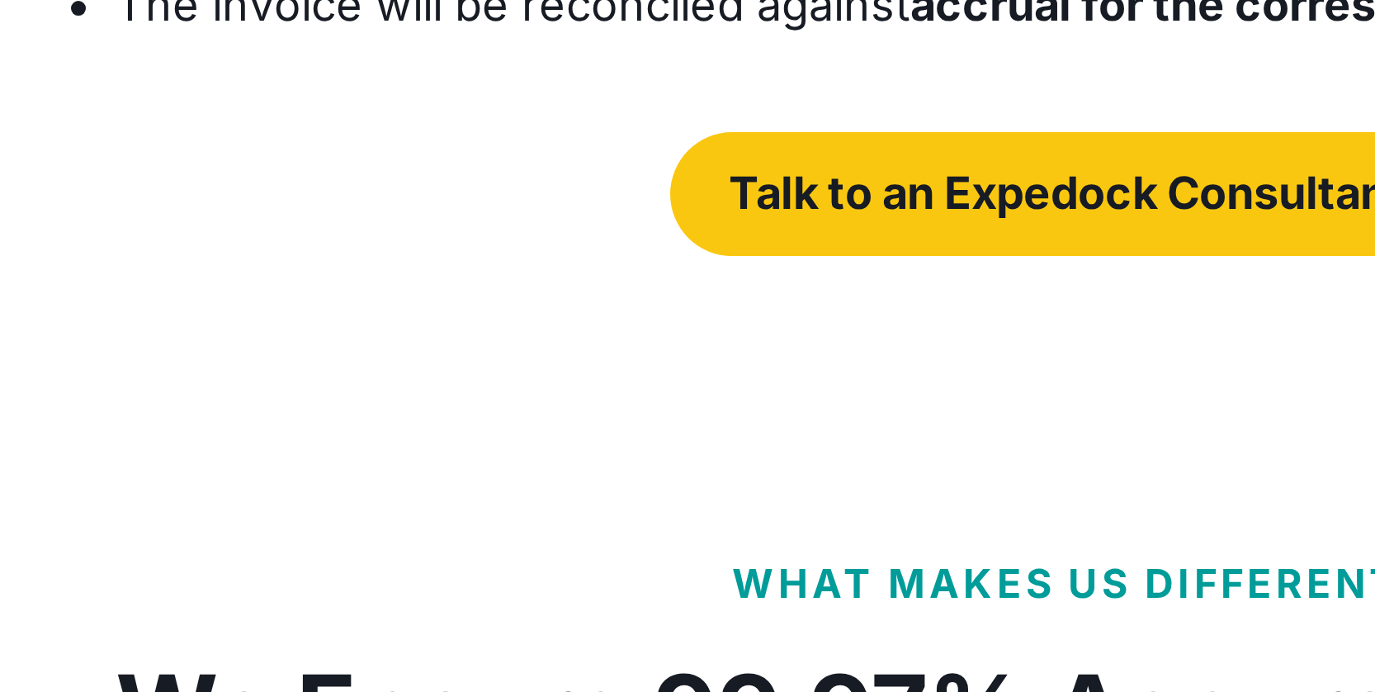
scroll to position [2658, 0]
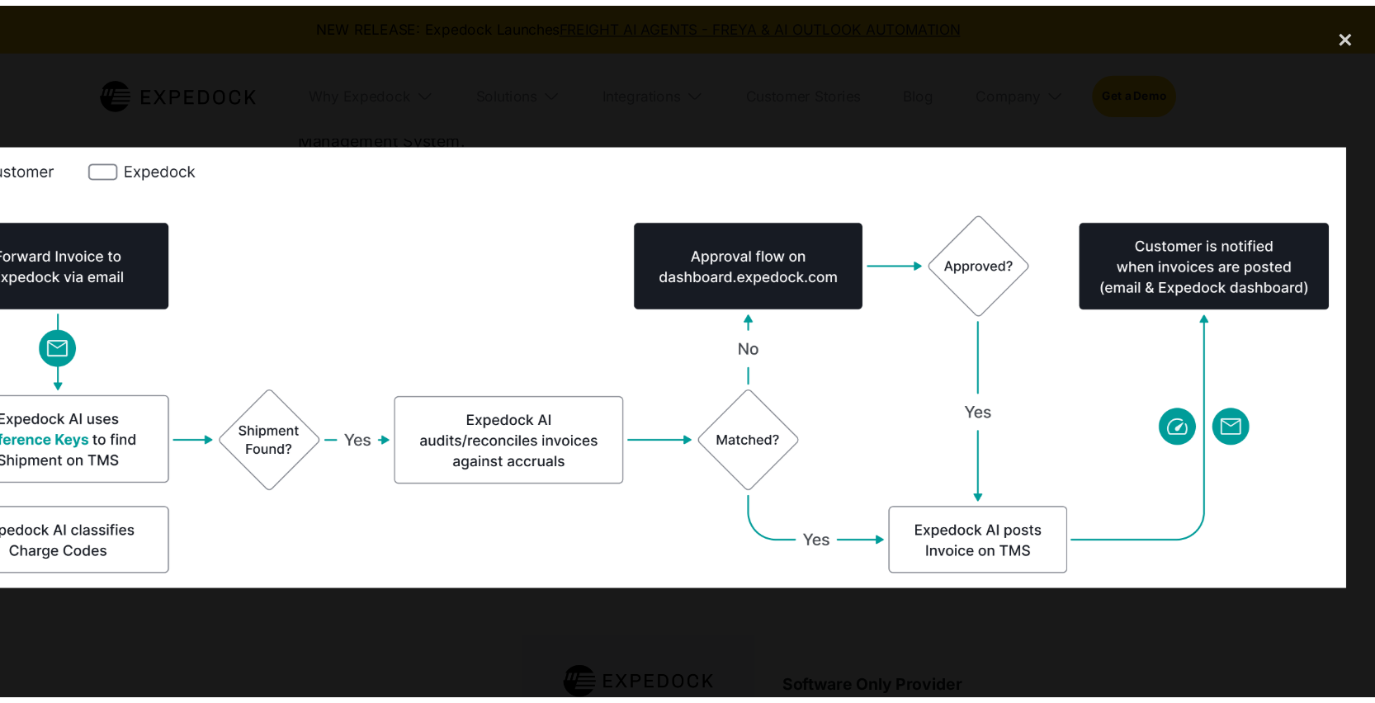
scroll to position [2643, 0]
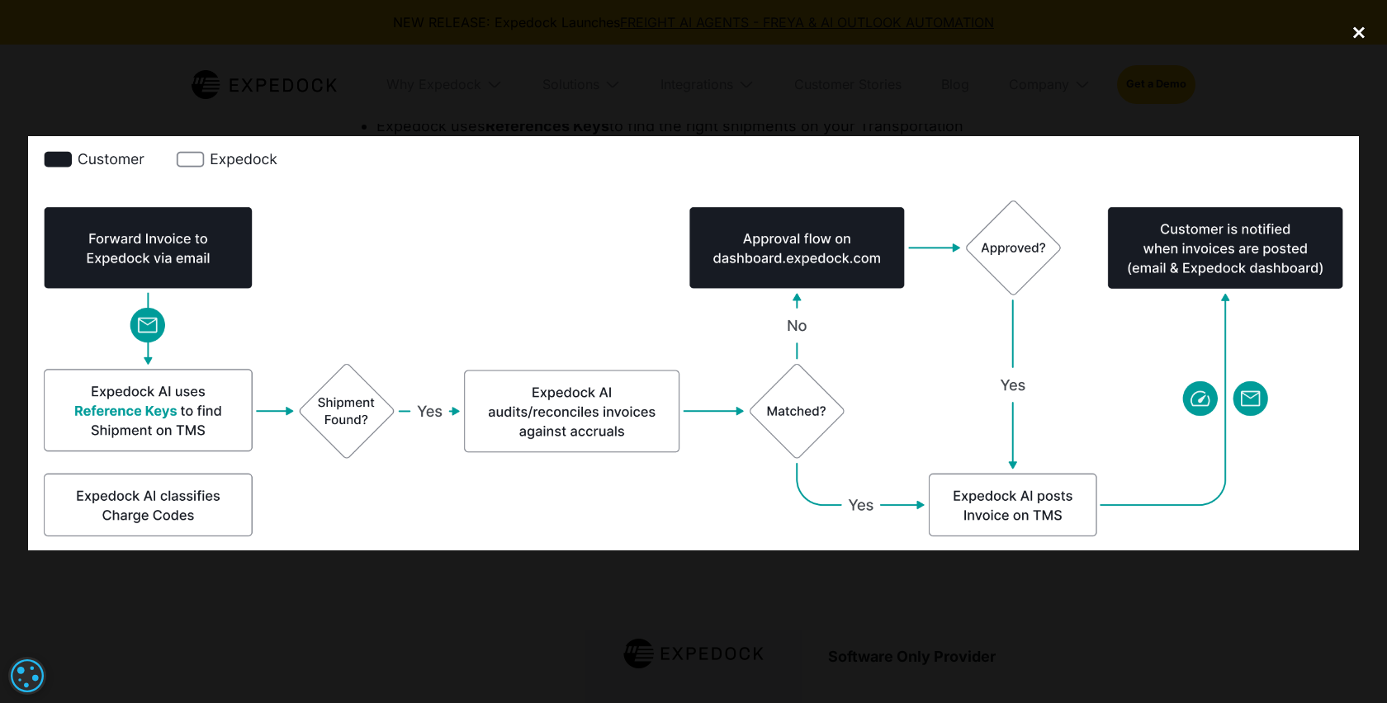
click at [1356, 35] on div "close lightbox" at bounding box center [1359, 32] width 56 height 36
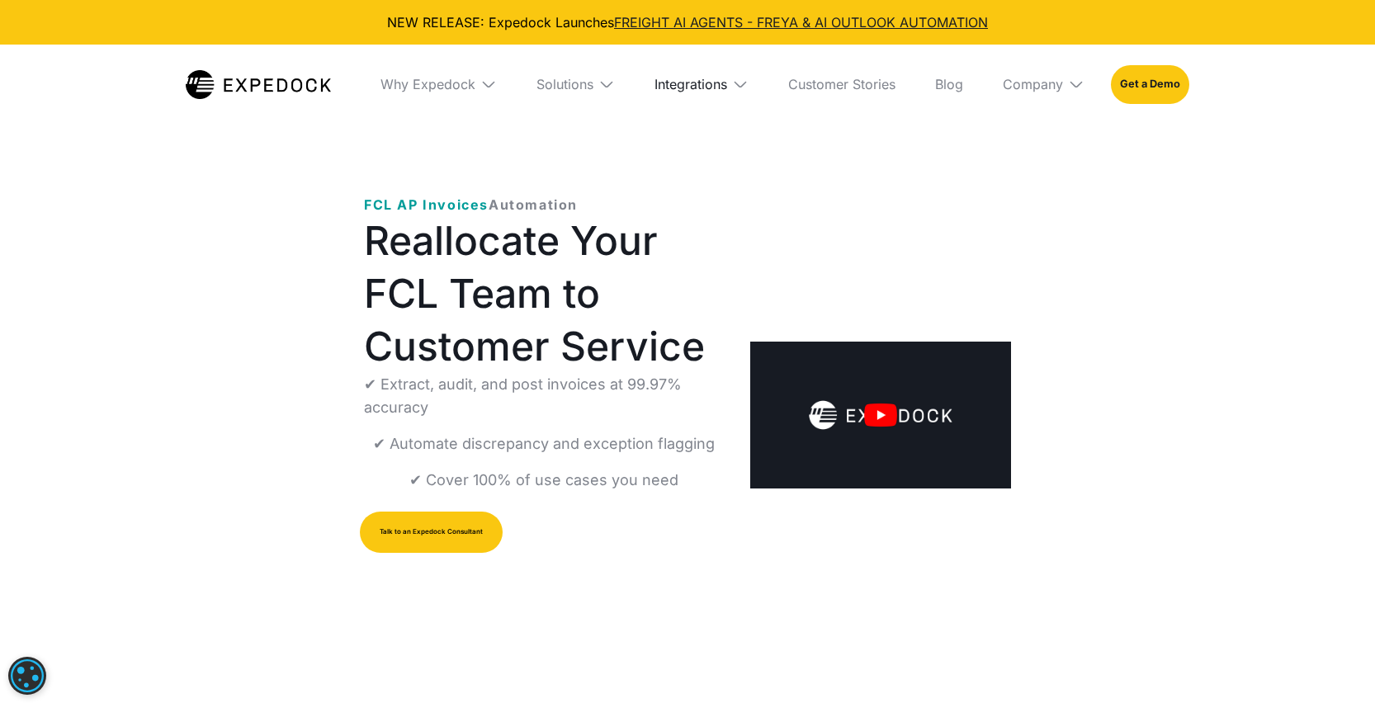
scroll to position [0, 0]
click at [599, 80] on img at bounding box center [607, 84] width 17 height 17
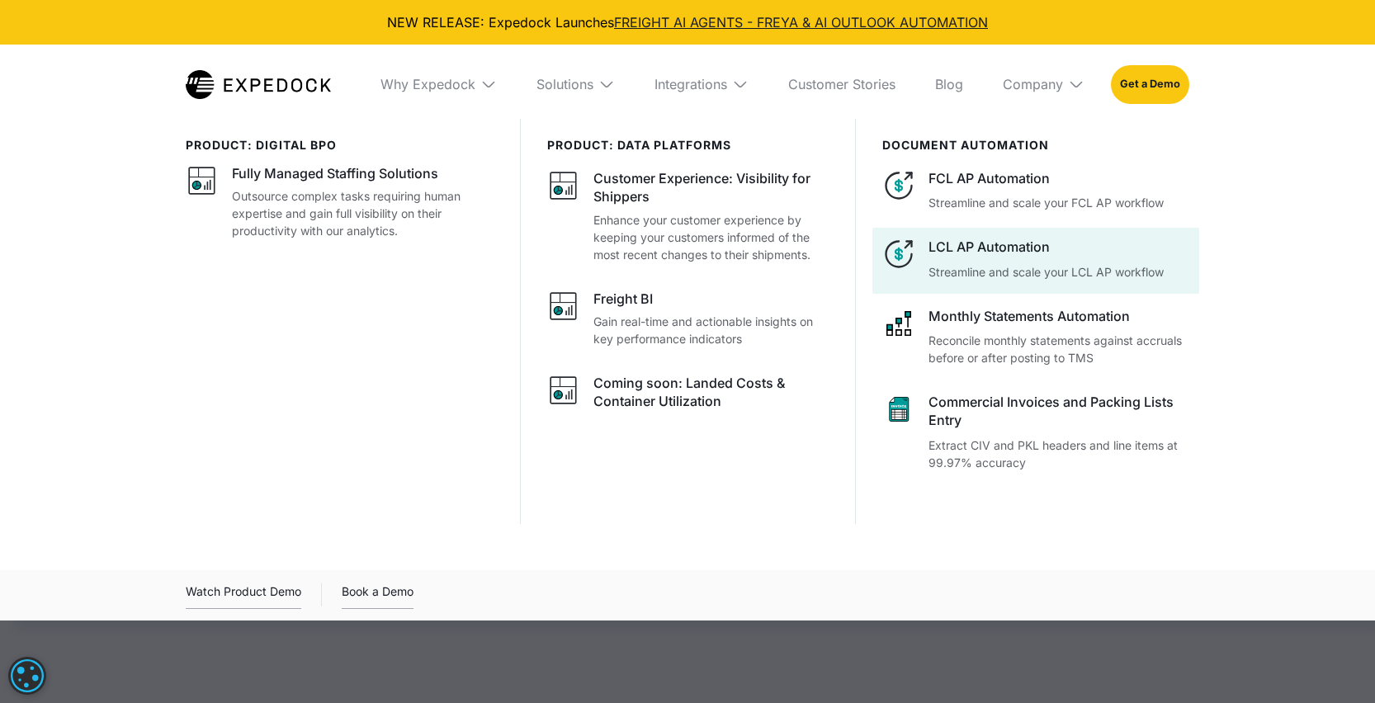
click at [984, 263] on p "Streamline and scale your LCL AP workflow" at bounding box center [1059, 271] width 261 height 17
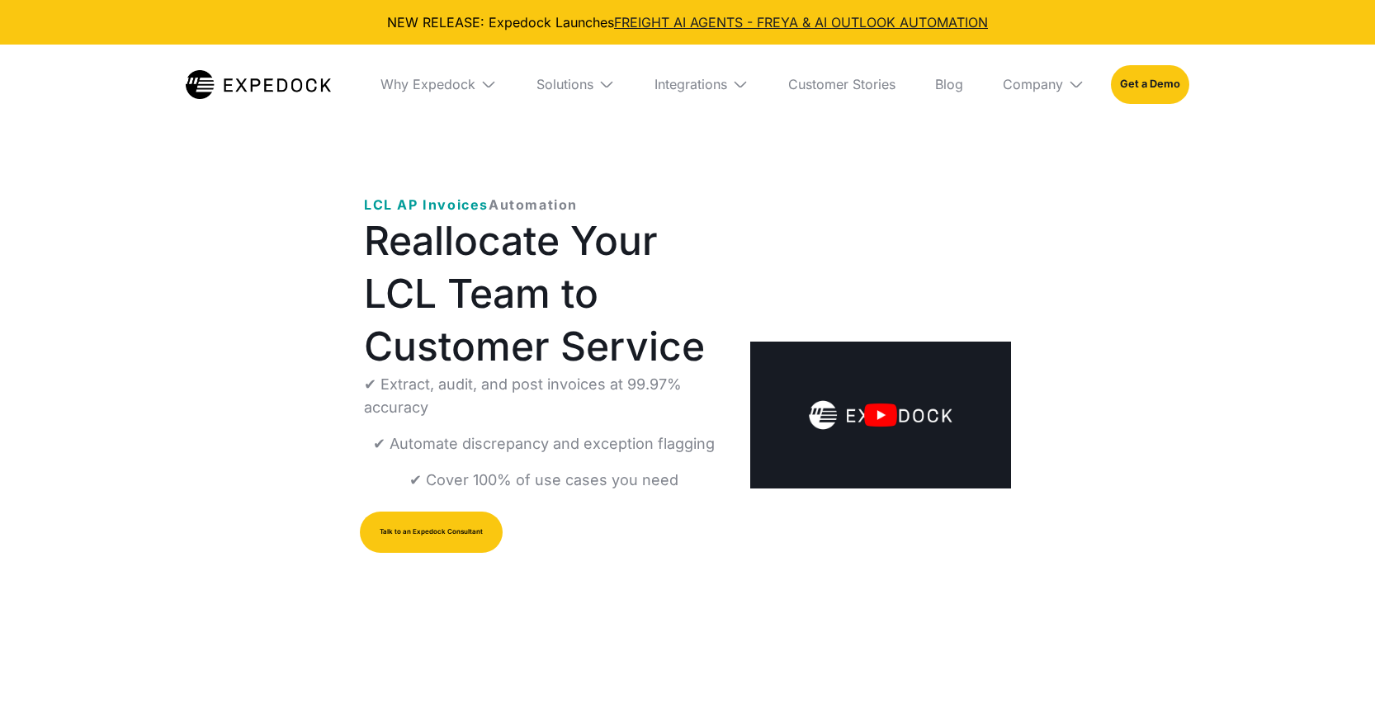
select select
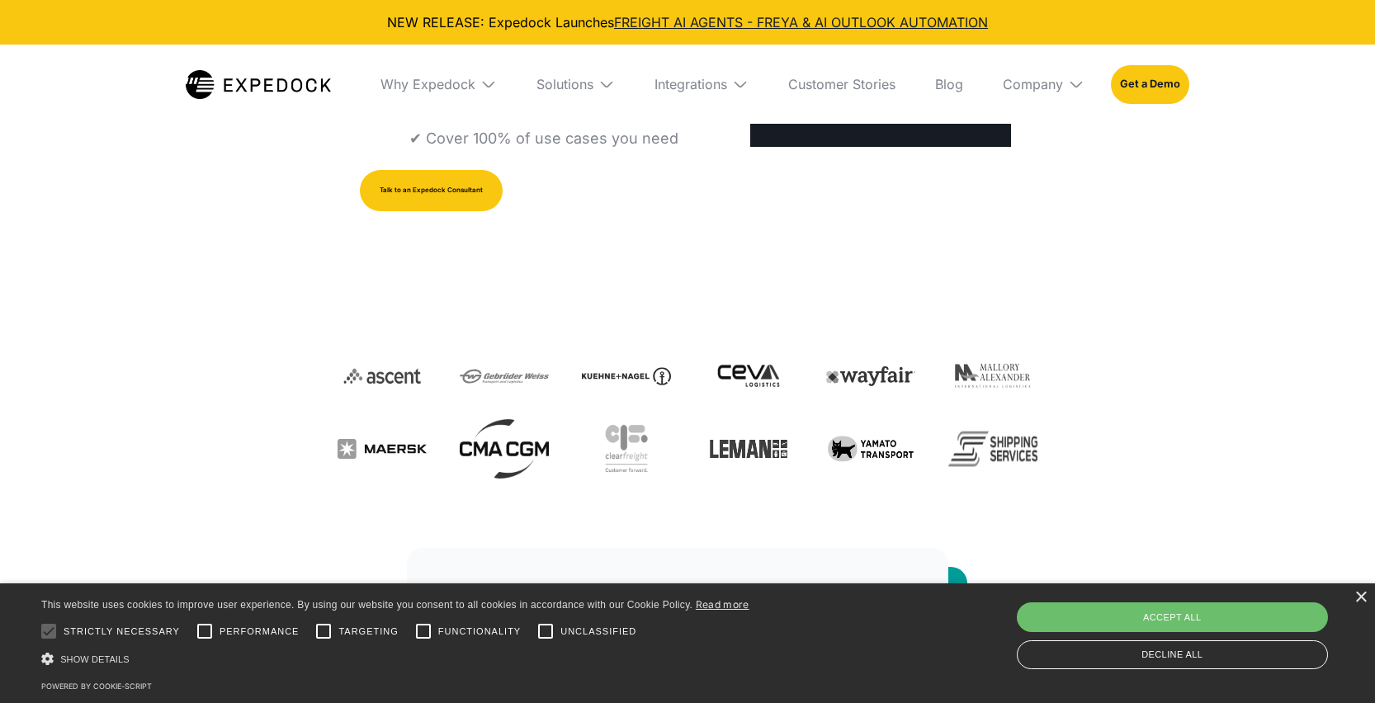
scroll to position [343, 0]
click at [1357, 602] on div "×" at bounding box center [1361, 598] width 12 height 12
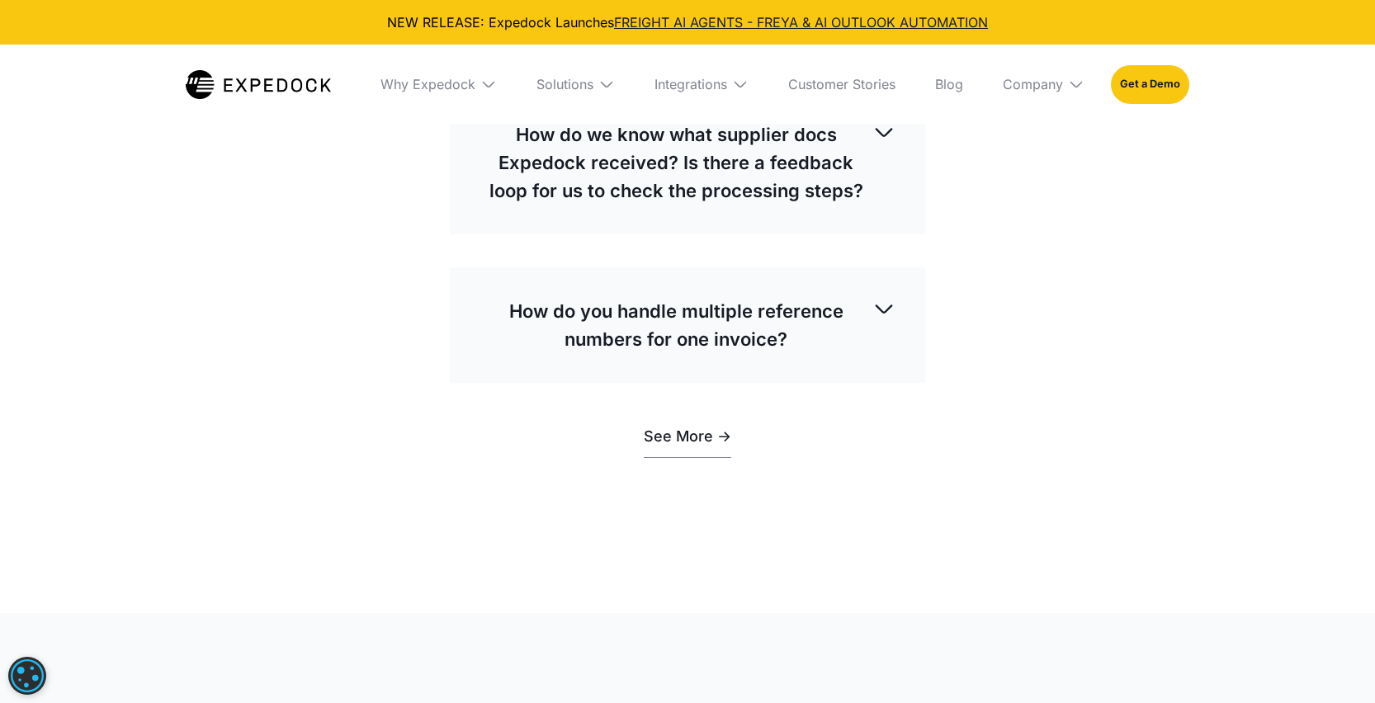
scroll to position [5284, 0]
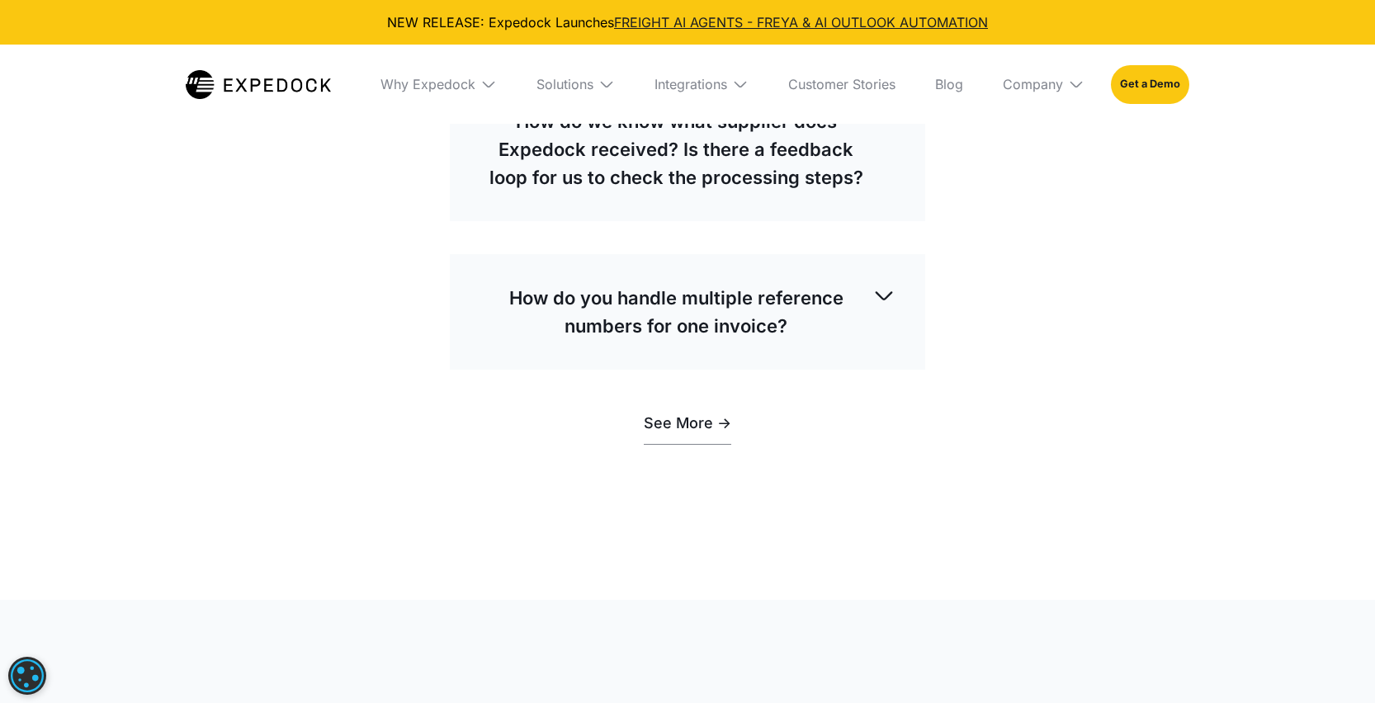
click at [692, 97] on div "Integrations" at bounding box center [701, 84] width 121 height 79
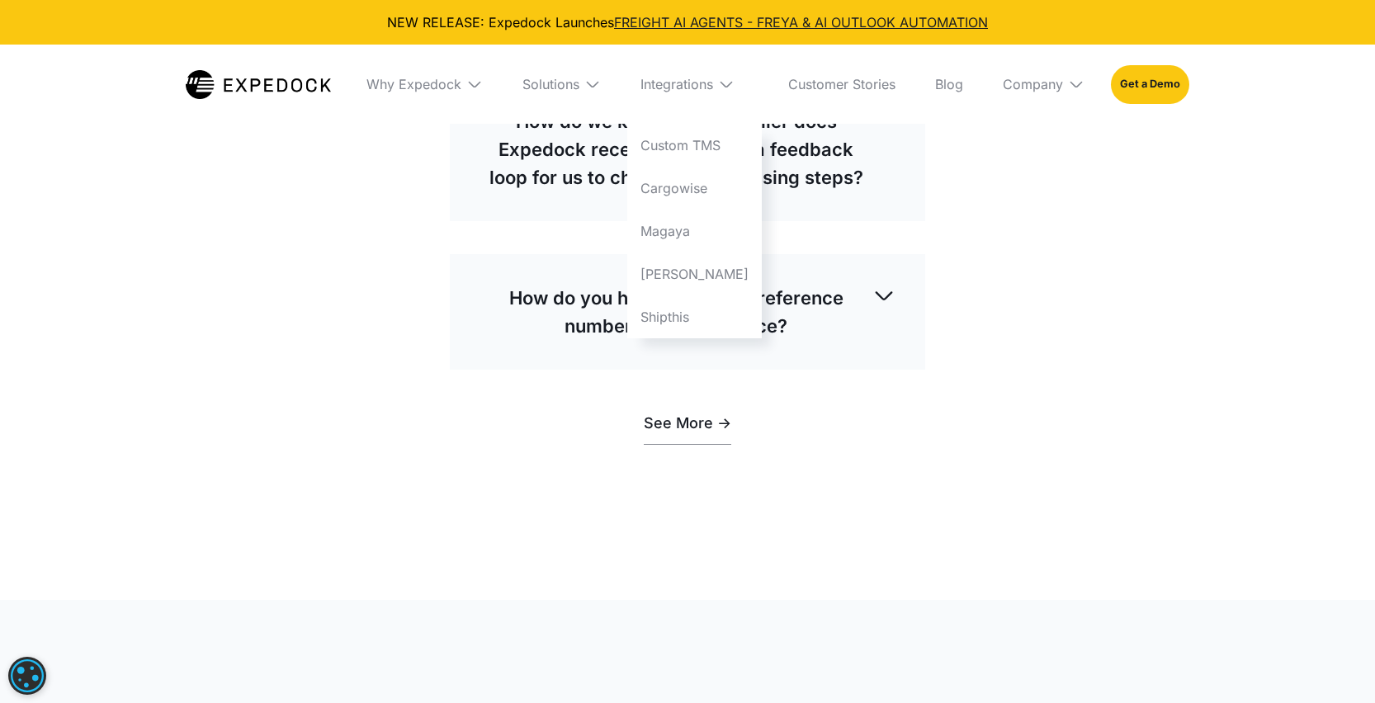
click at [716, 95] on div "Integrations" at bounding box center [694, 84] width 135 height 79
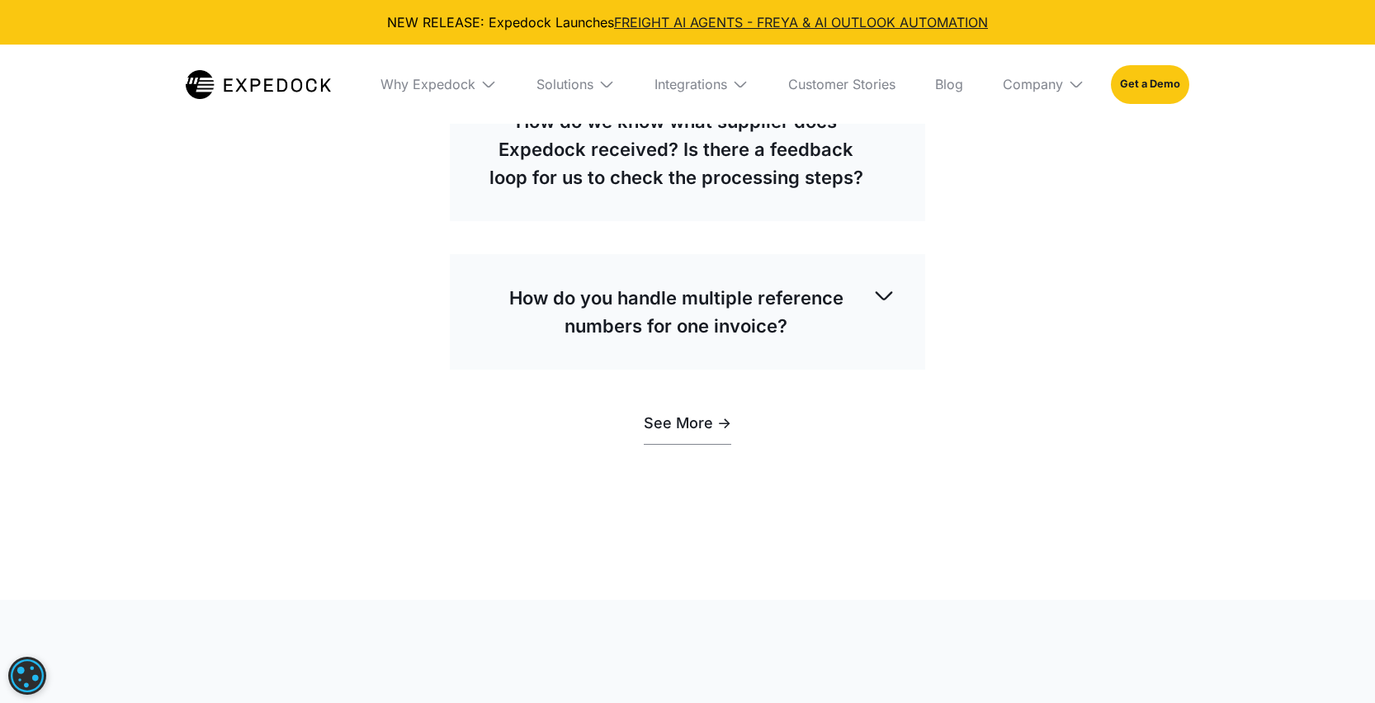
click at [736, 83] on img at bounding box center [740, 84] width 17 height 17
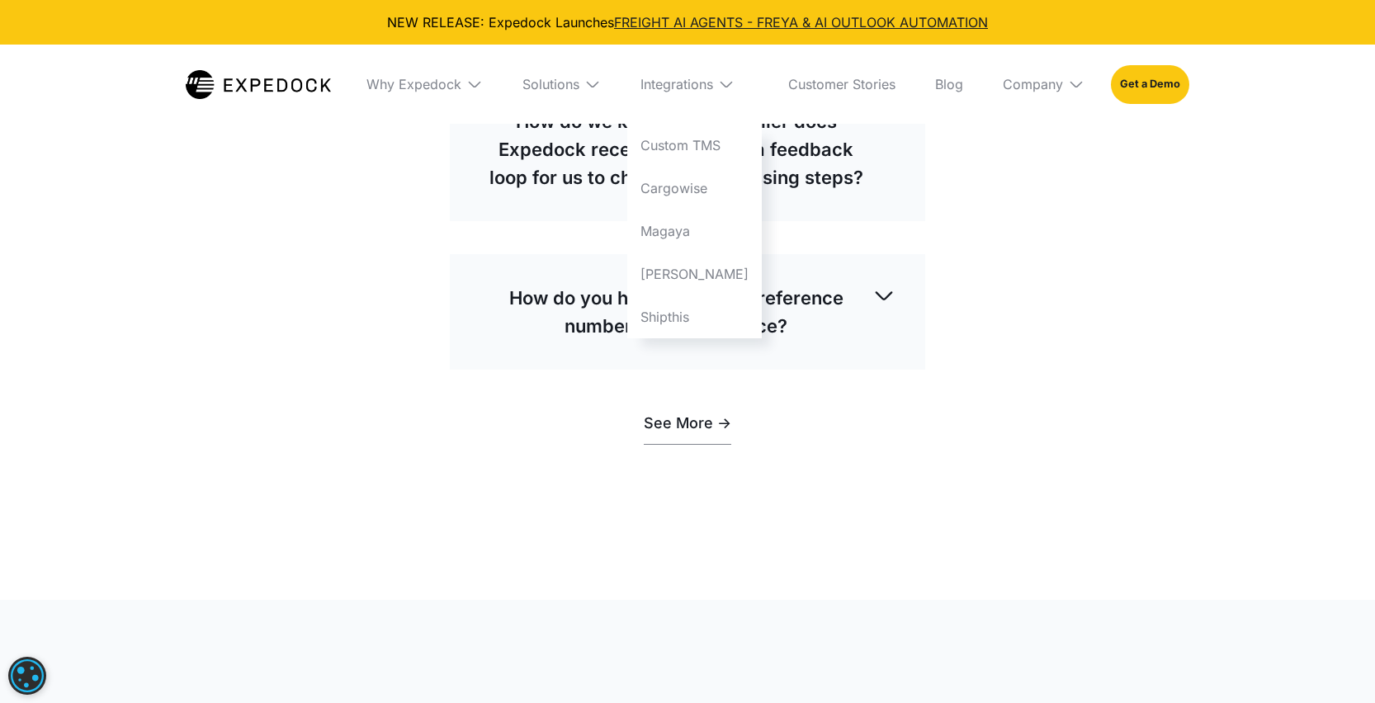
click at [589, 74] on div "Solutions" at bounding box center [561, 84] width 105 height 79
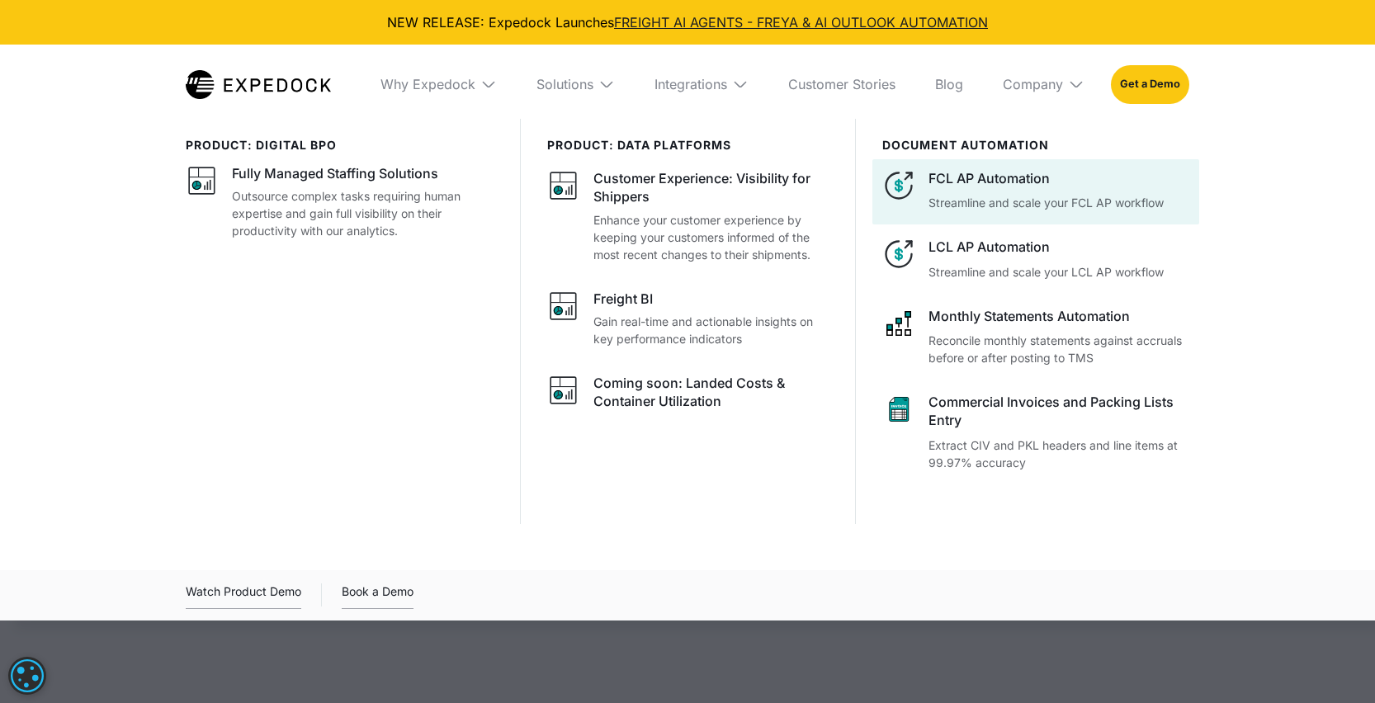
click at [955, 194] on p "Streamline and scale your FCL AP workflow" at bounding box center [1059, 202] width 261 height 17
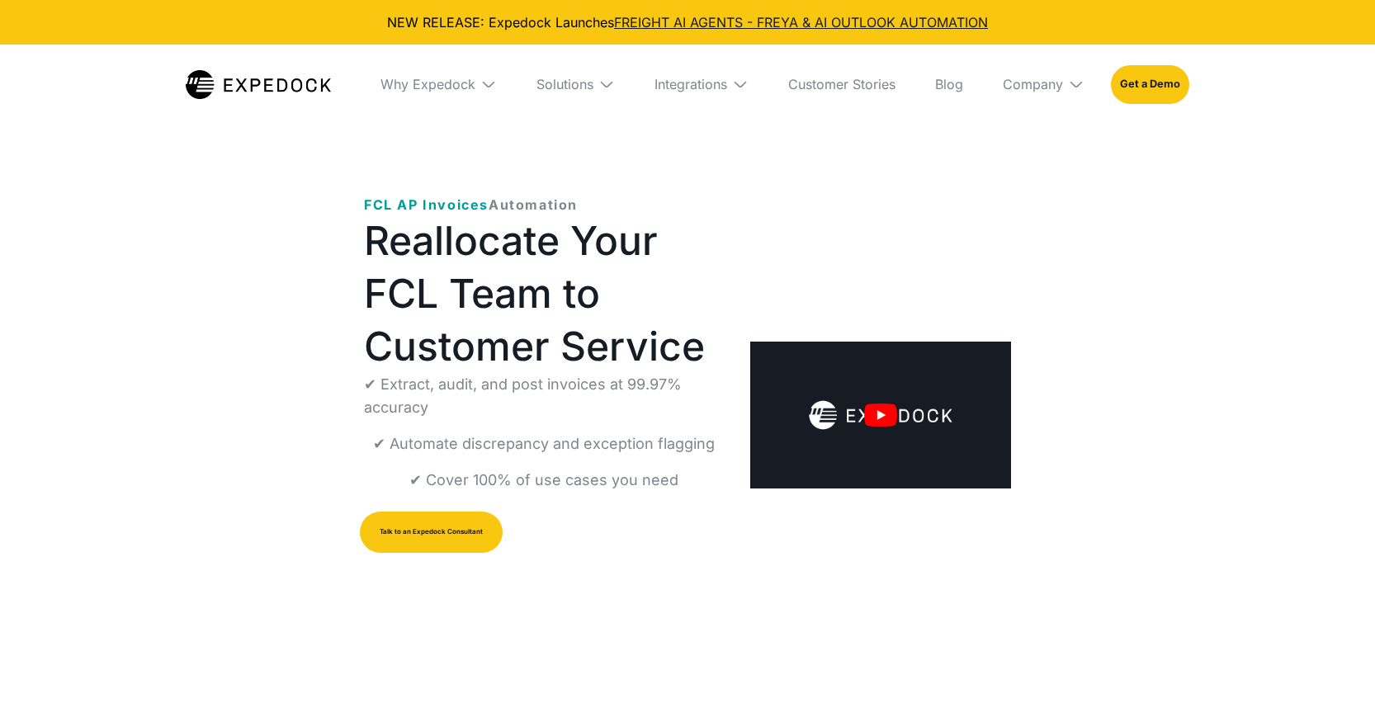
select select
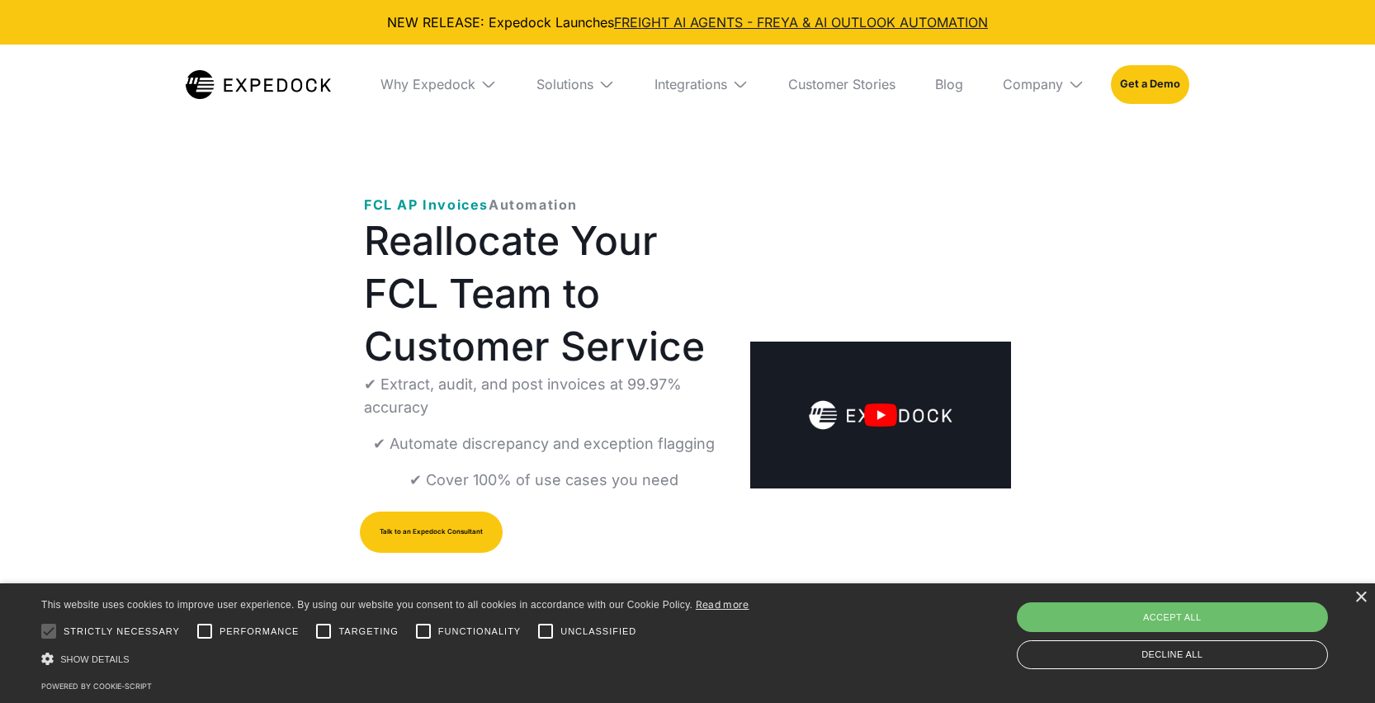
click at [885, 414] on img "open lightbox" at bounding box center [880, 415] width 261 height 147
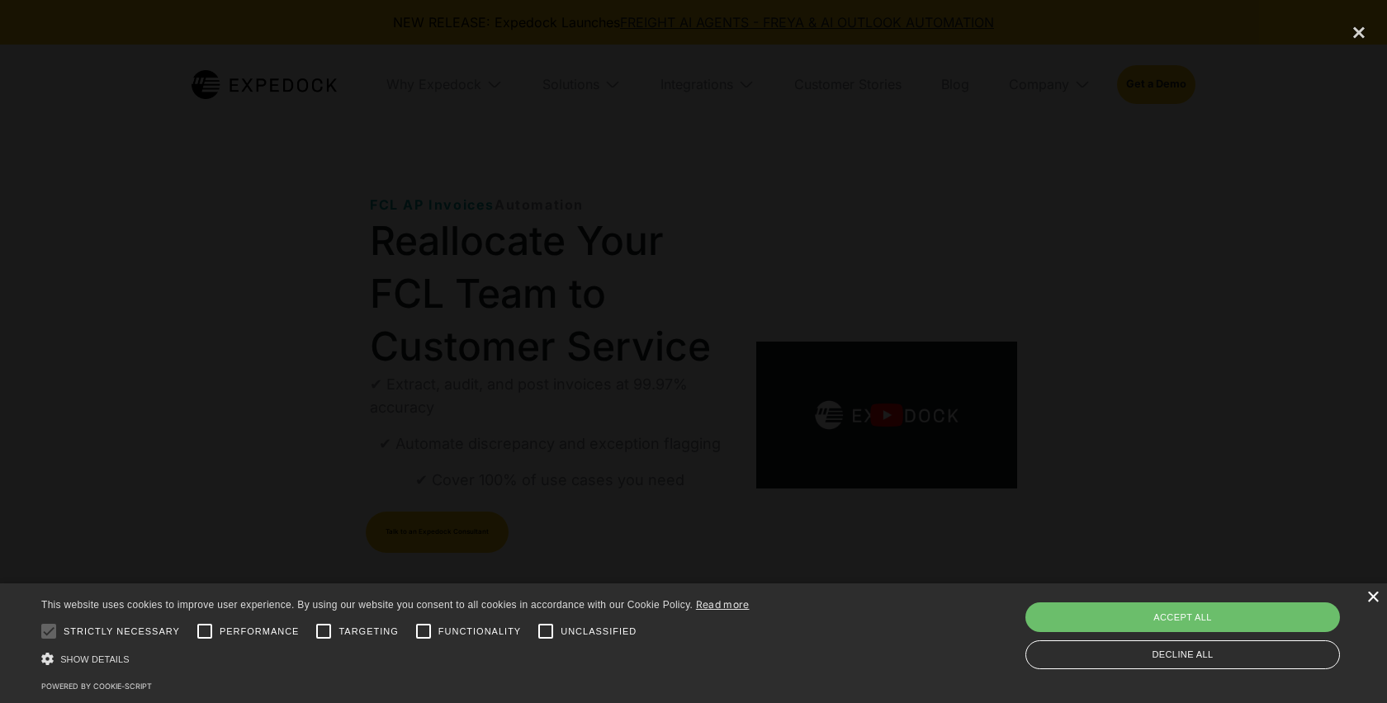
click at [1372, 597] on div "×" at bounding box center [1372, 598] width 12 height 12
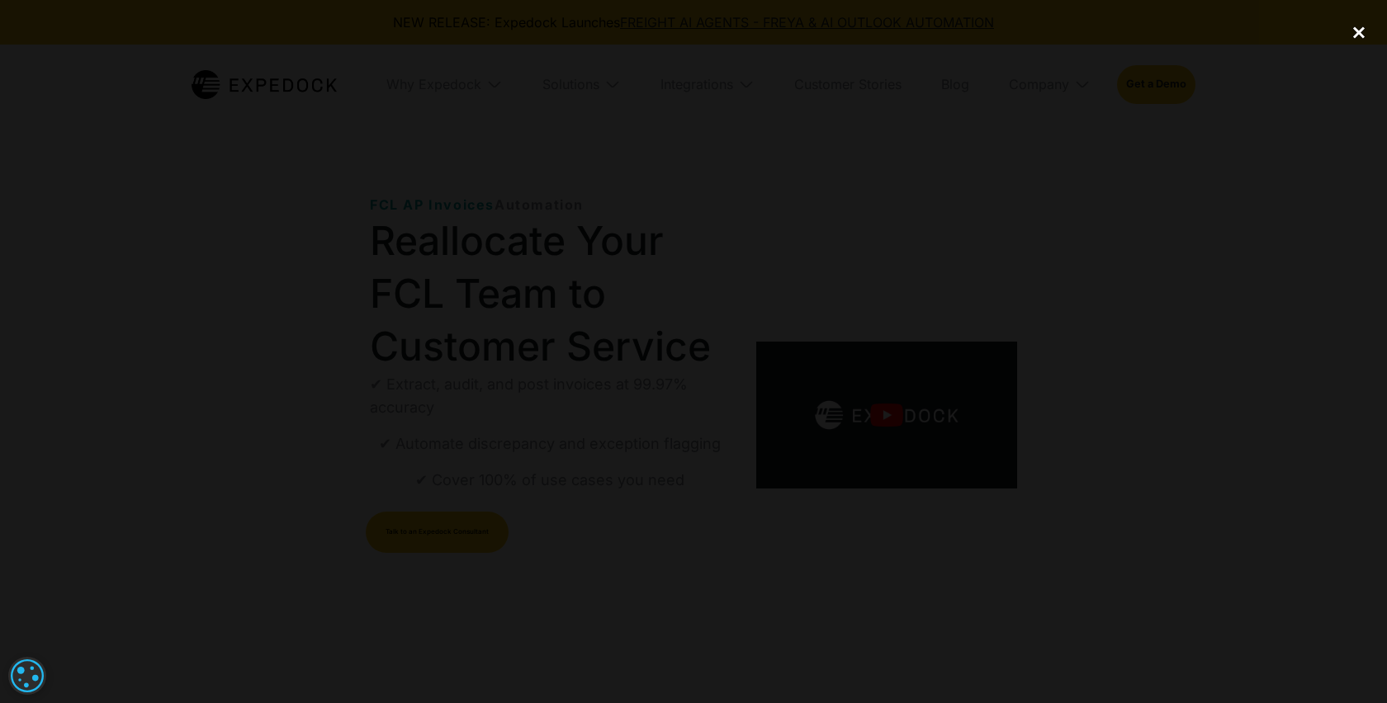
click at [1360, 31] on div "close lightbox" at bounding box center [1359, 32] width 56 height 36
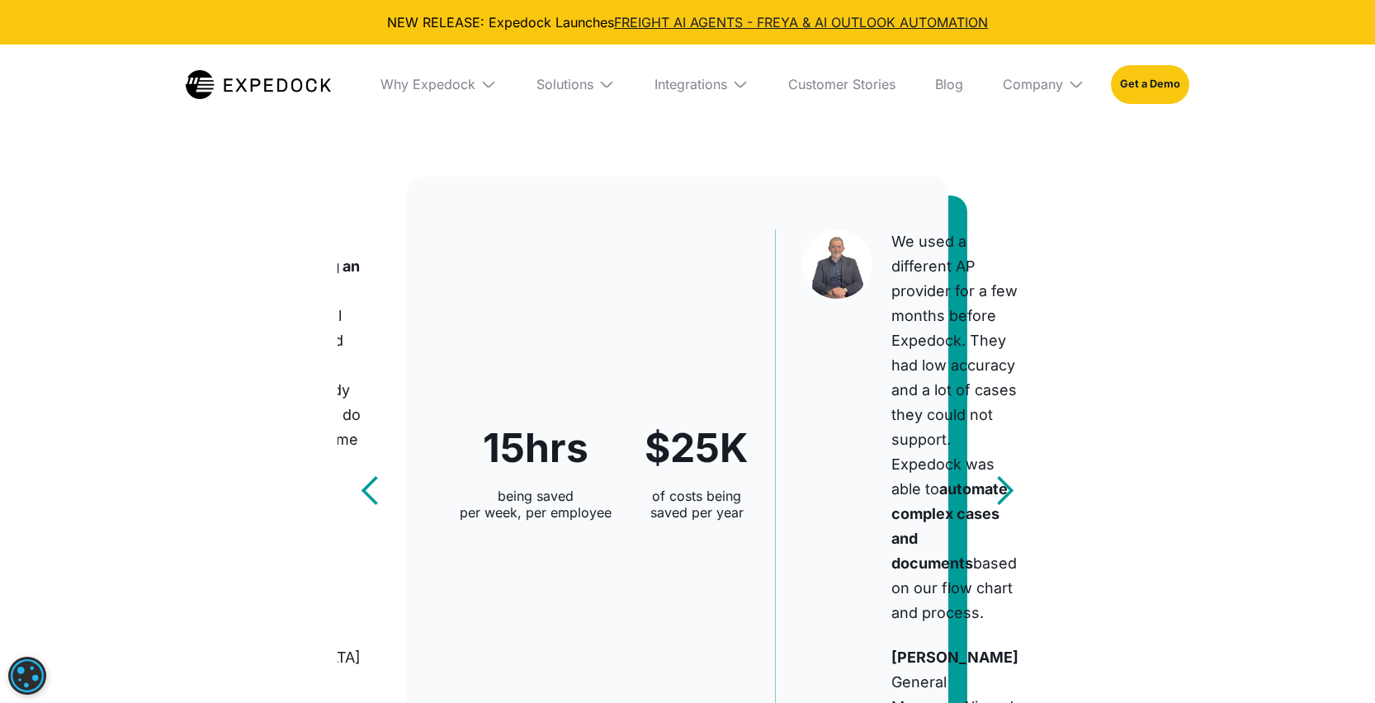
scroll to position [465, 0]
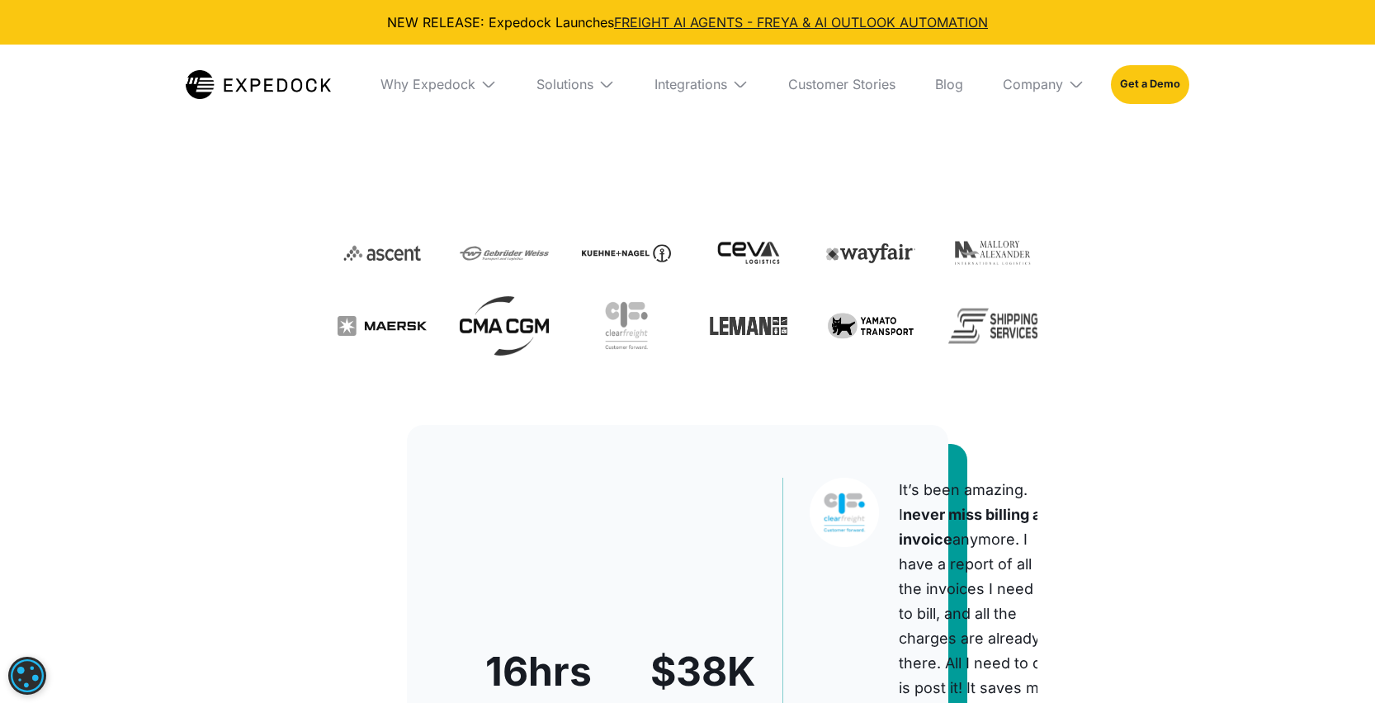
click at [600, 85] on img at bounding box center [607, 84] width 17 height 17
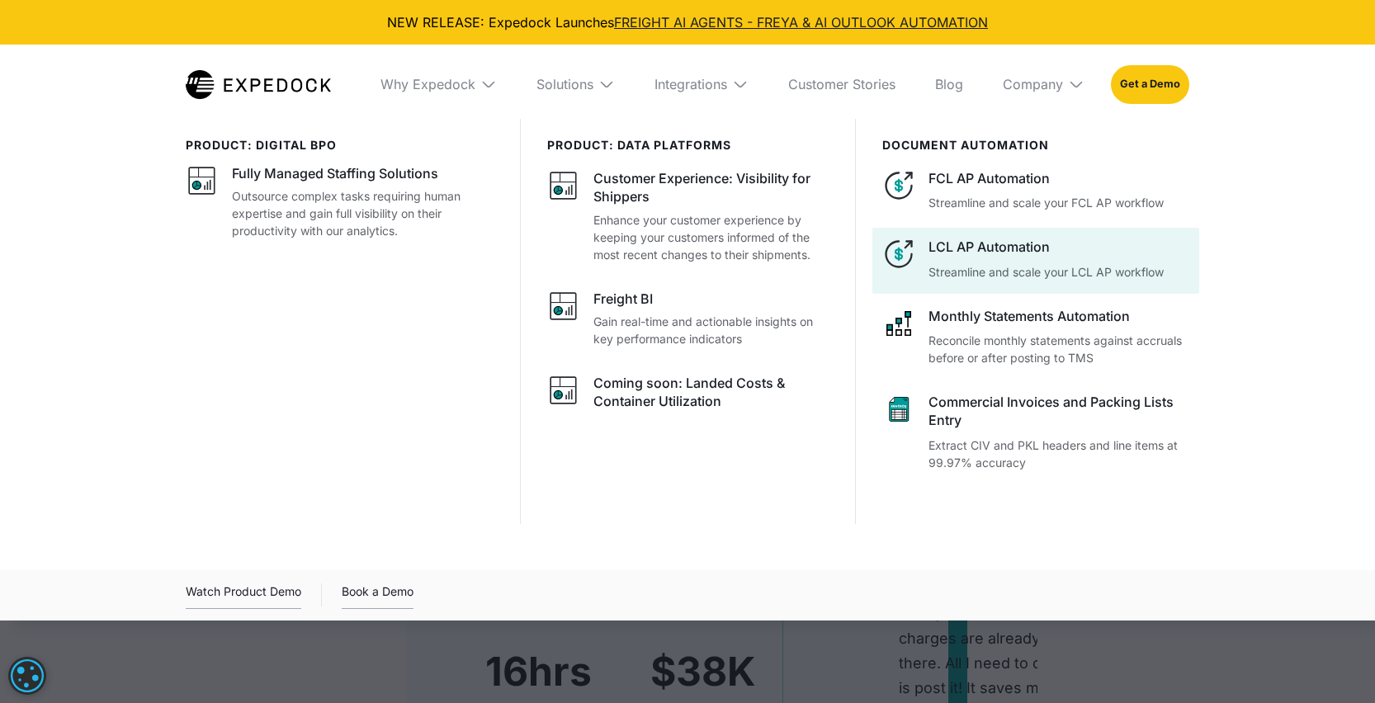
click at [996, 243] on div "LCL AP Automation" at bounding box center [1059, 247] width 261 height 18
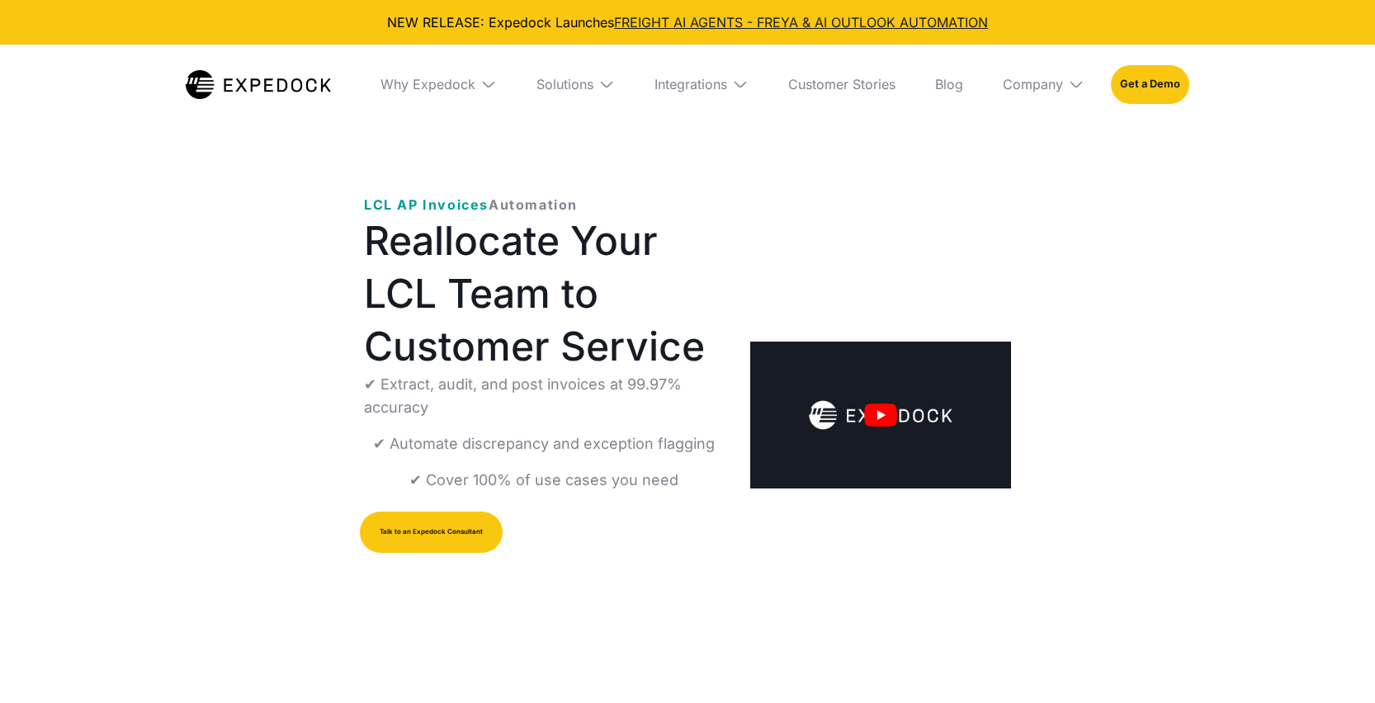
select select
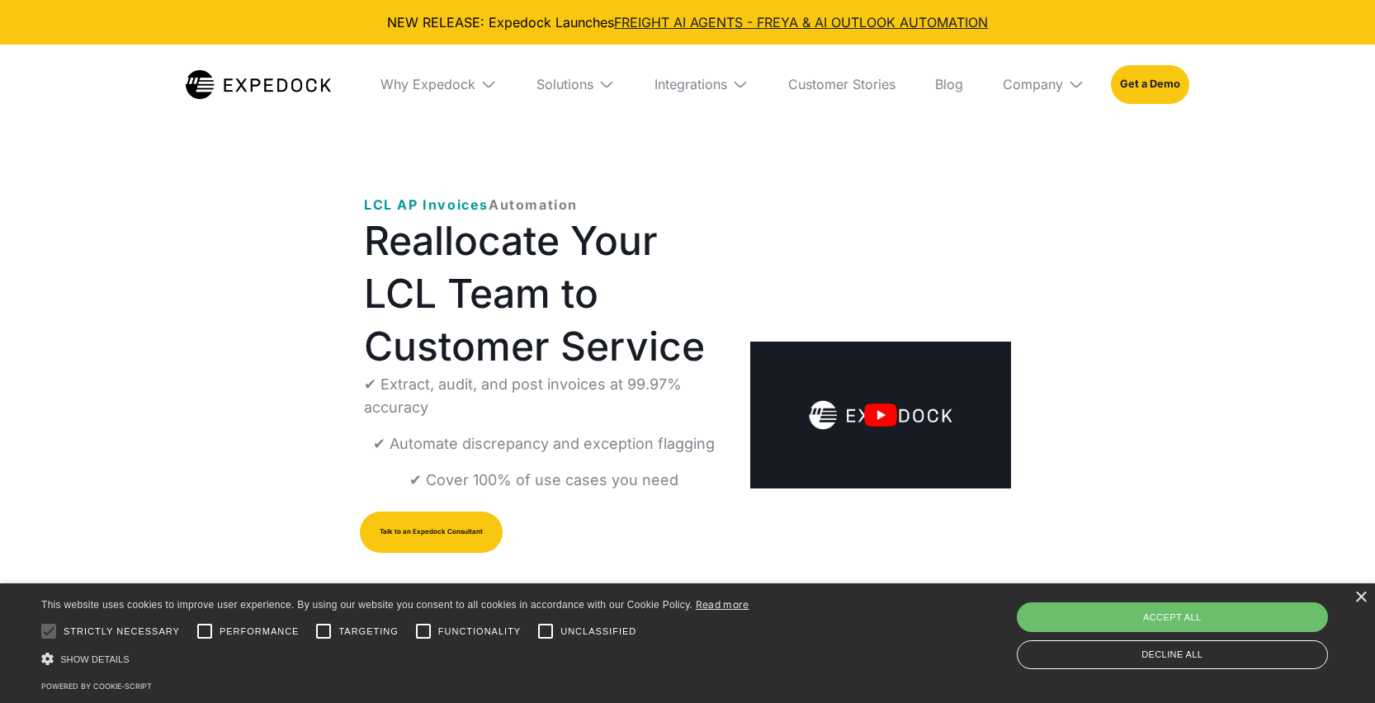
click at [879, 428] on img "open lightbox" at bounding box center [880, 415] width 261 height 147
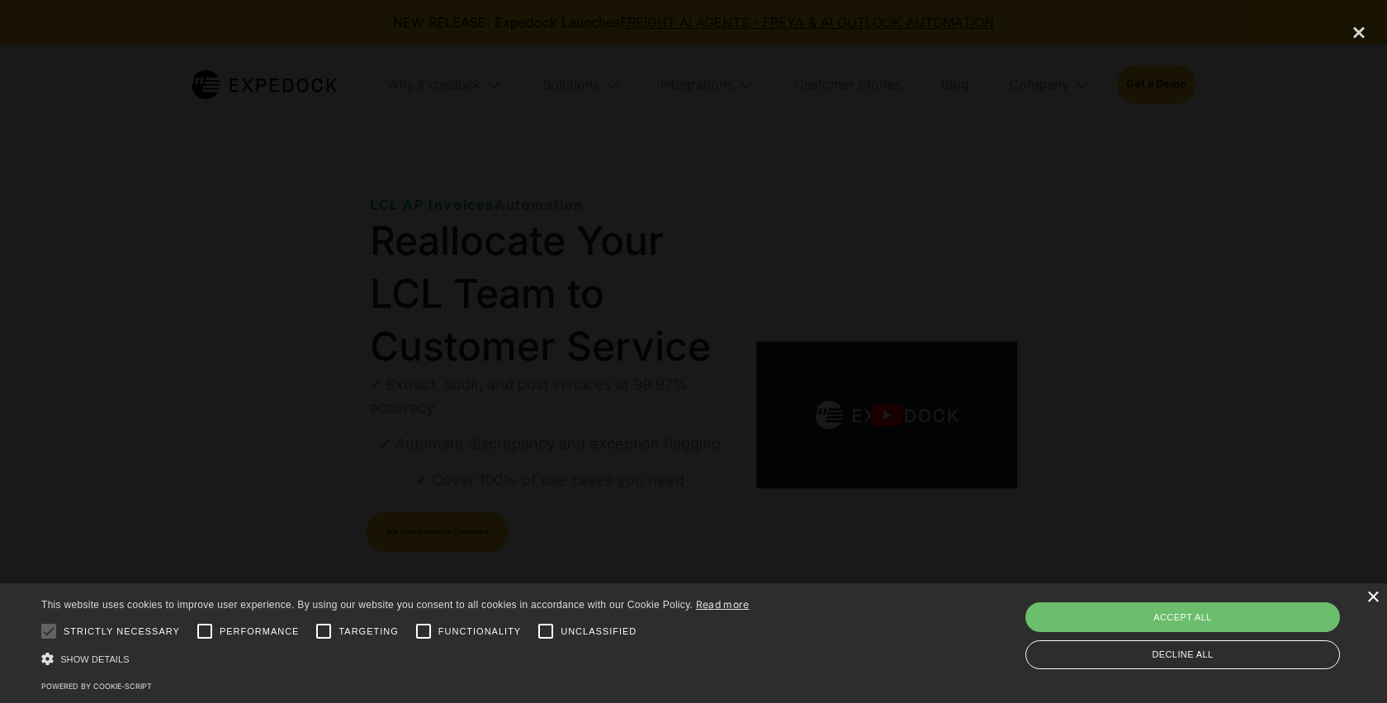
click at [1374, 601] on div "×" at bounding box center [1372, 598] width 12 height 12
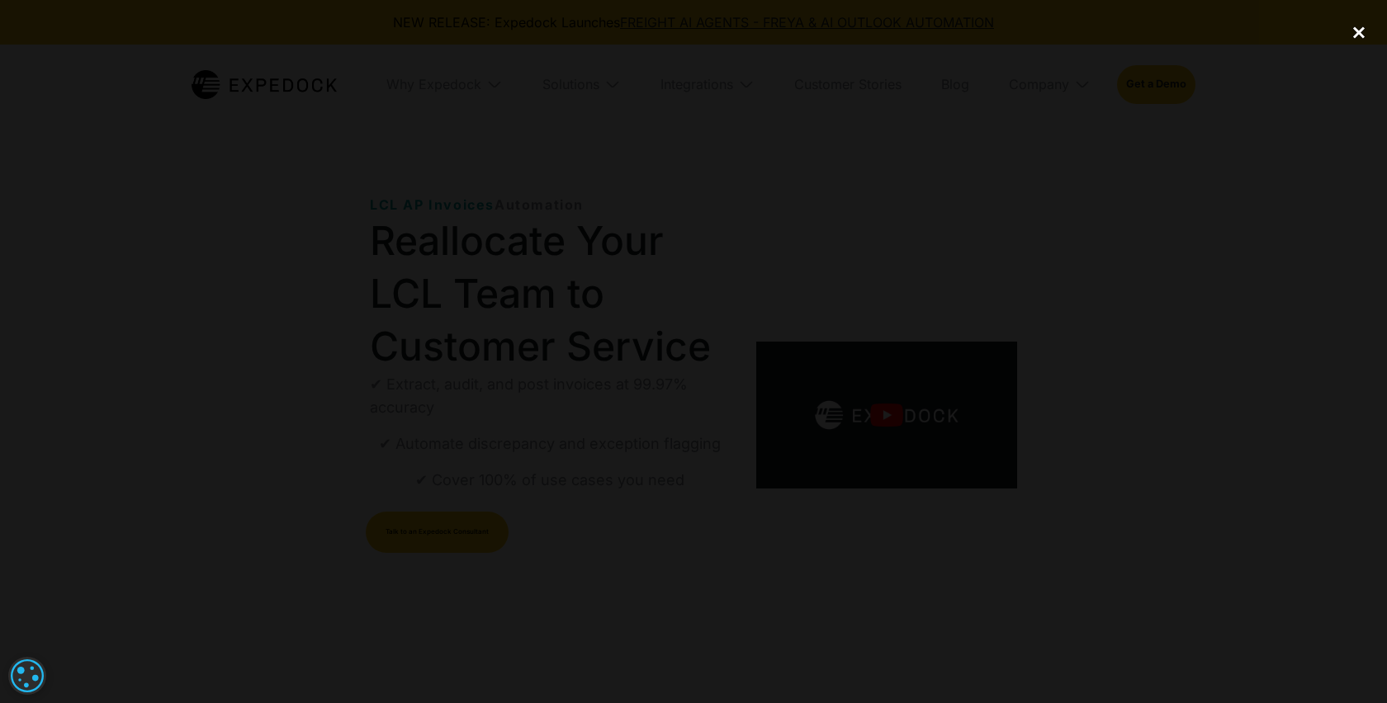
click at [1358, 29] on div "close lightbox" at bounding box center [1359, 32] width 56 height 36
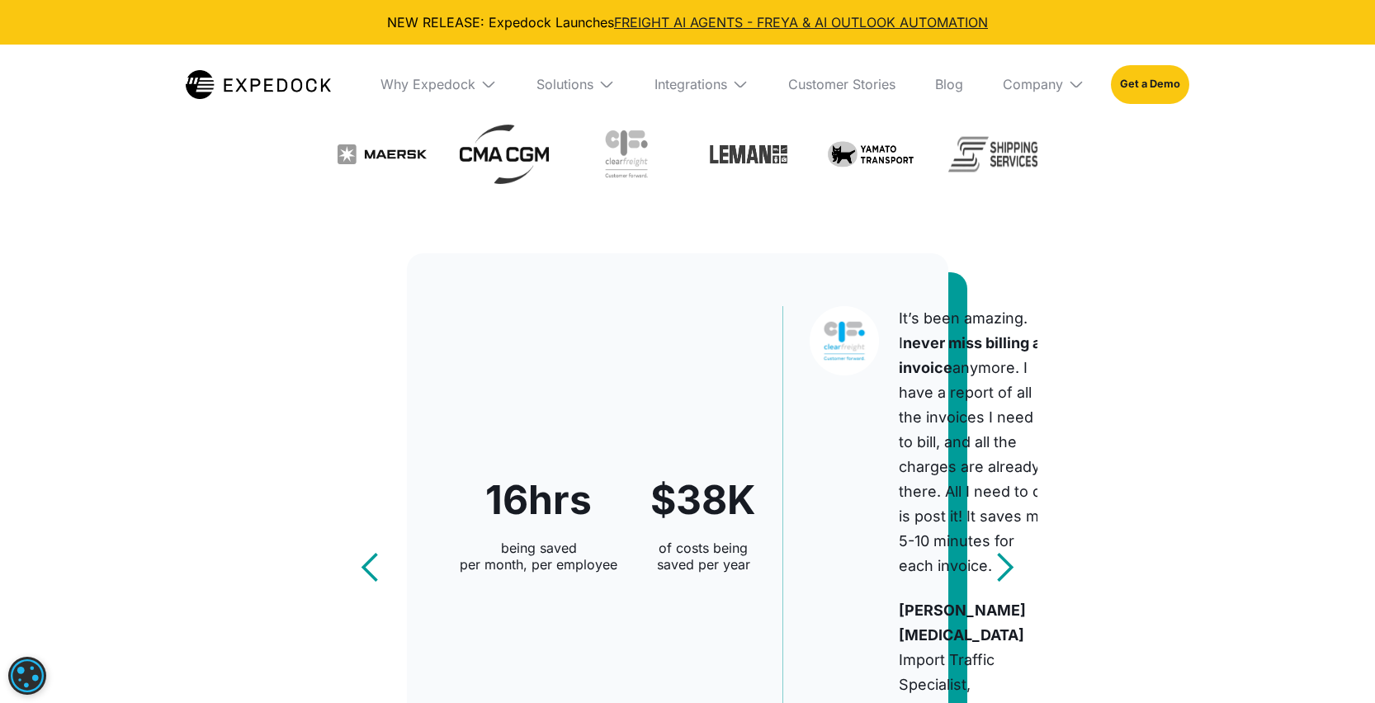
scroll to position [664, 0]
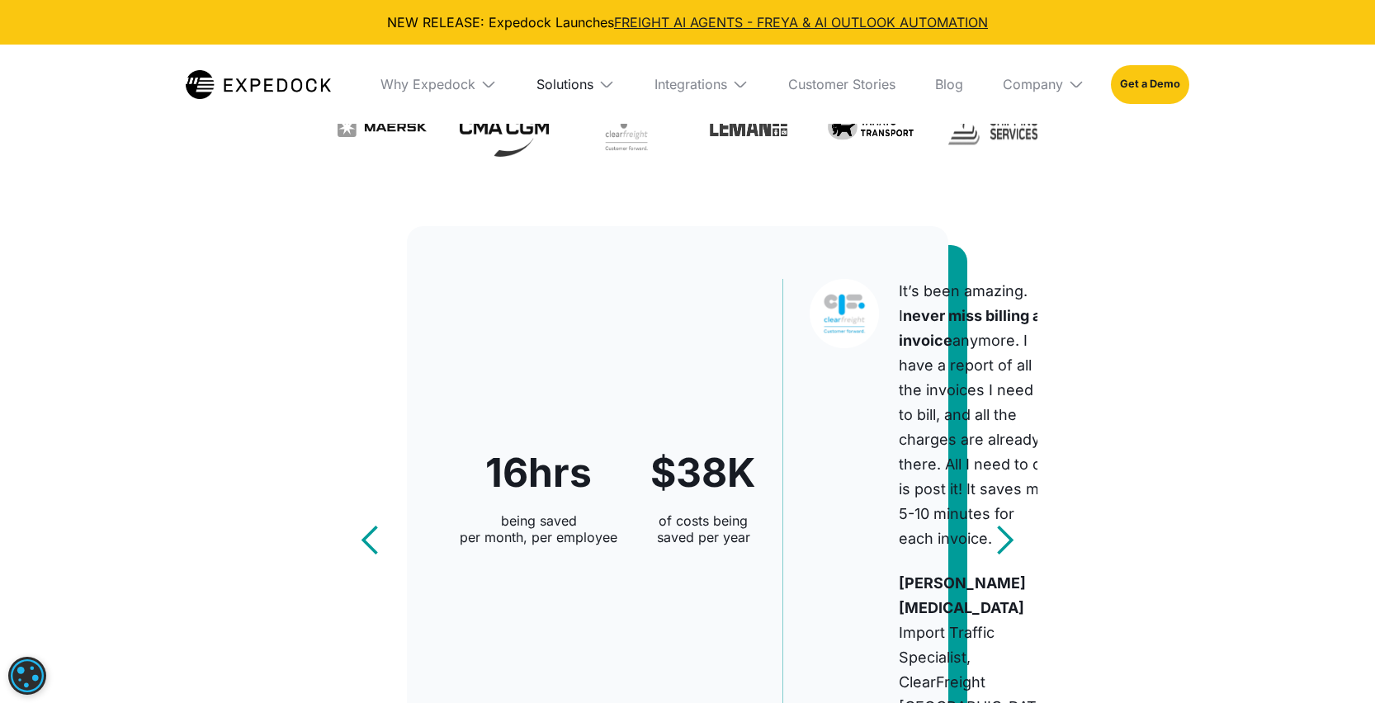
click at [573, 84] on div "Solutions" at bounding box center [565, 84] width 57 height 17
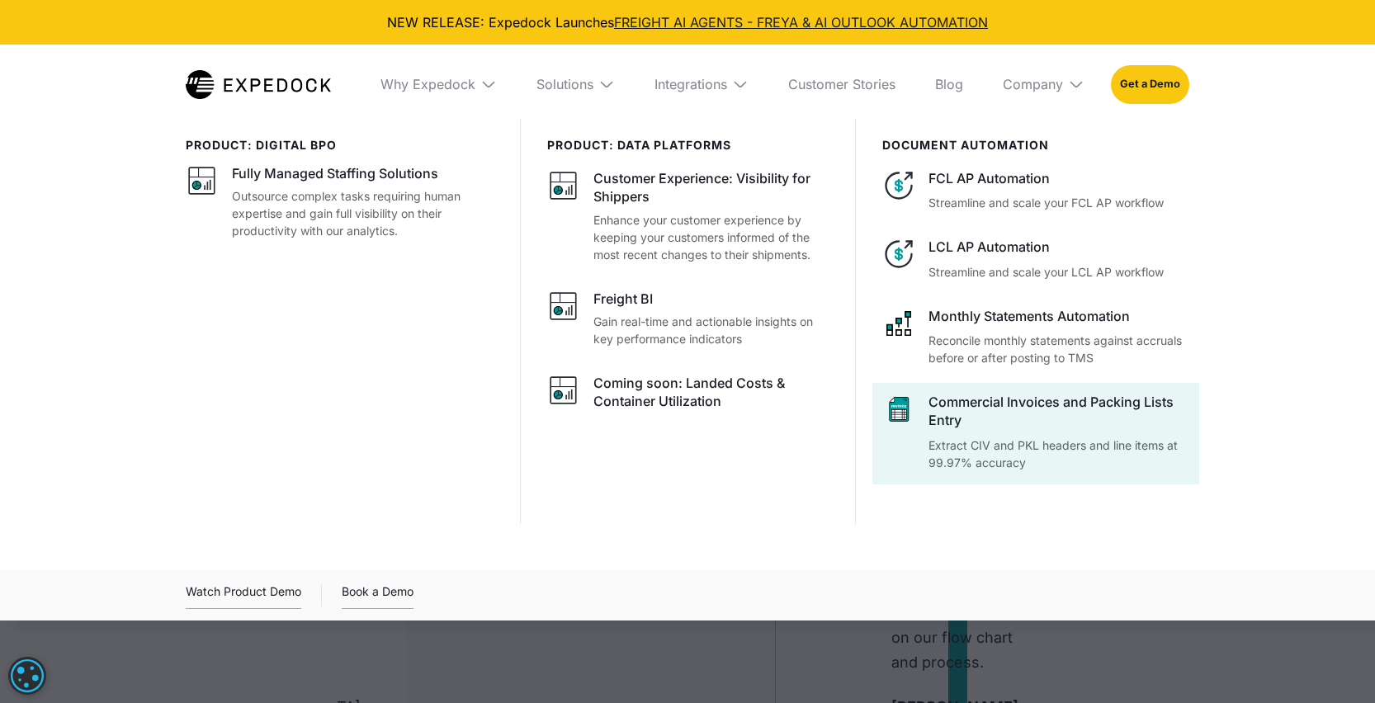
click at [1034, 420] on div "Commercial Invoices and Packing Lists Entry" at bounding box center [1059, 411] width 261 height 37
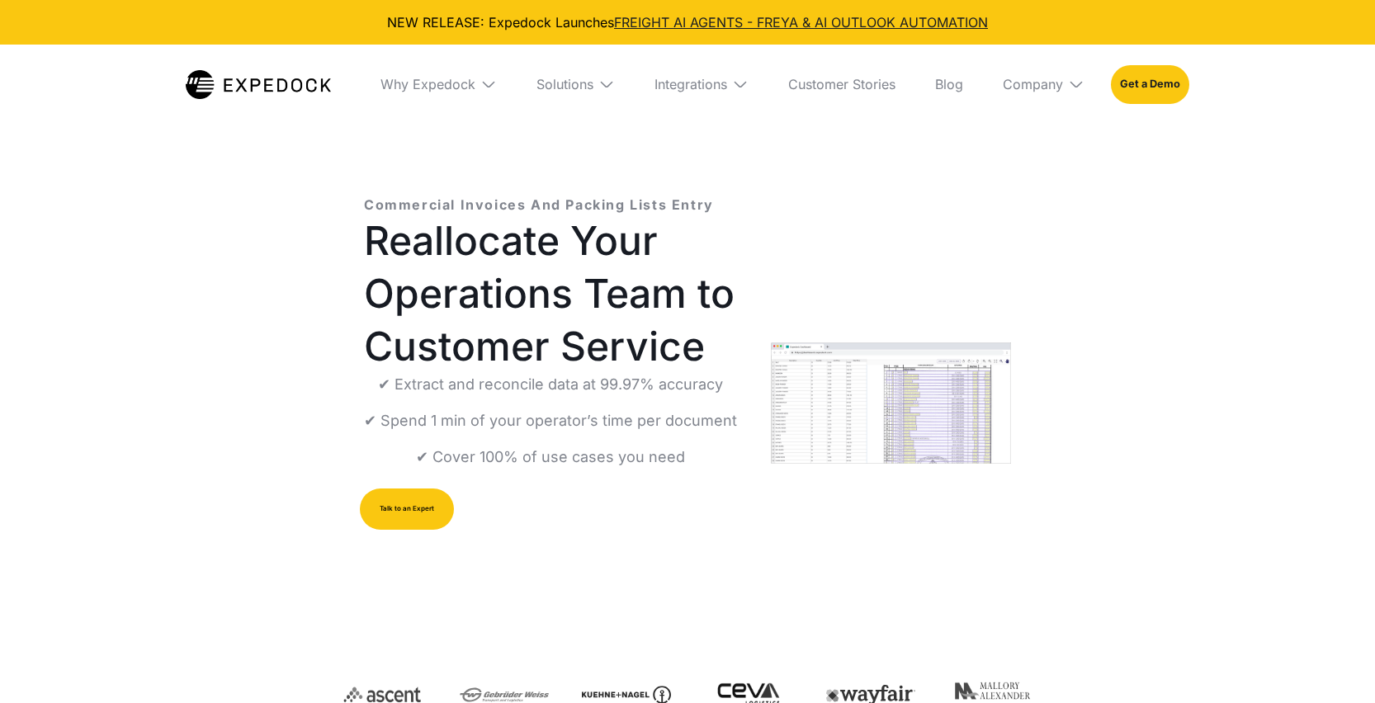
select select
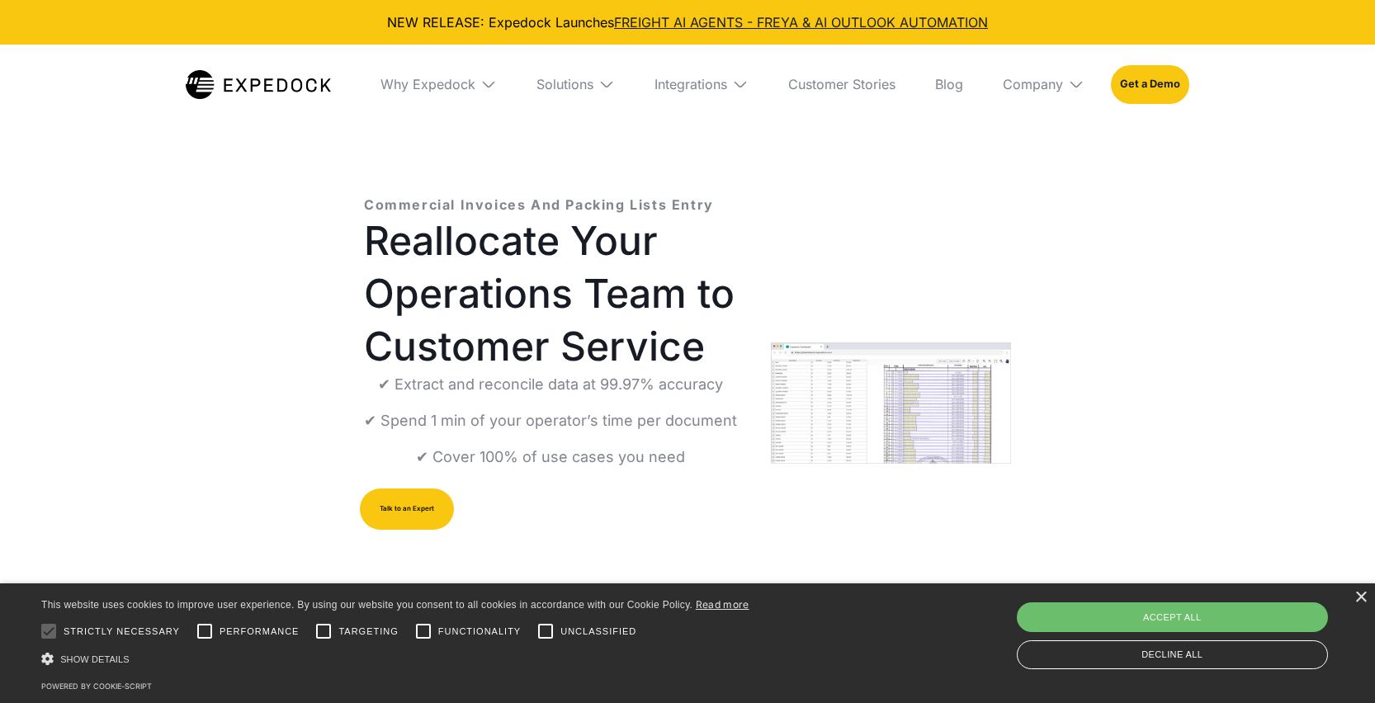
click at [893, 400] on img "open lightbox" at bounding box center [891, 403] width 240 height 121
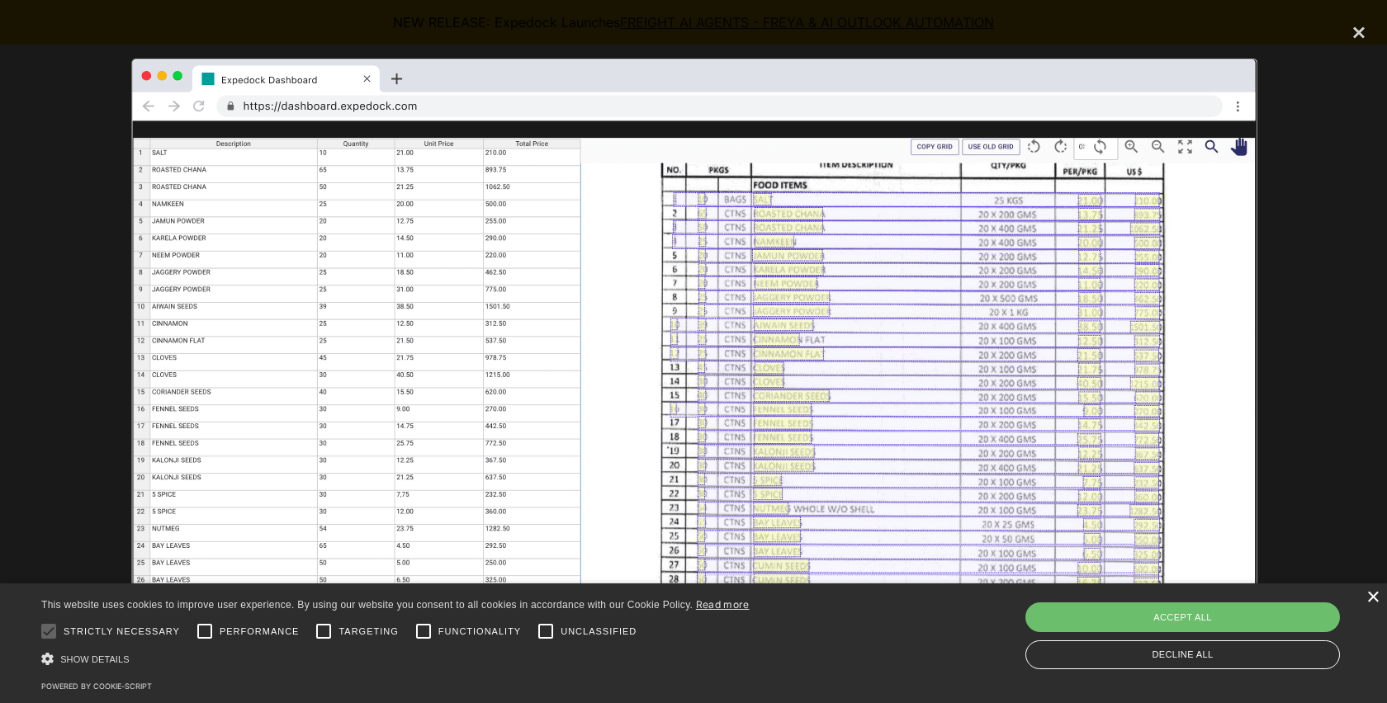
click at [1366, 599] on div "×" at bounding box center [1372, 598] width 12 height 12
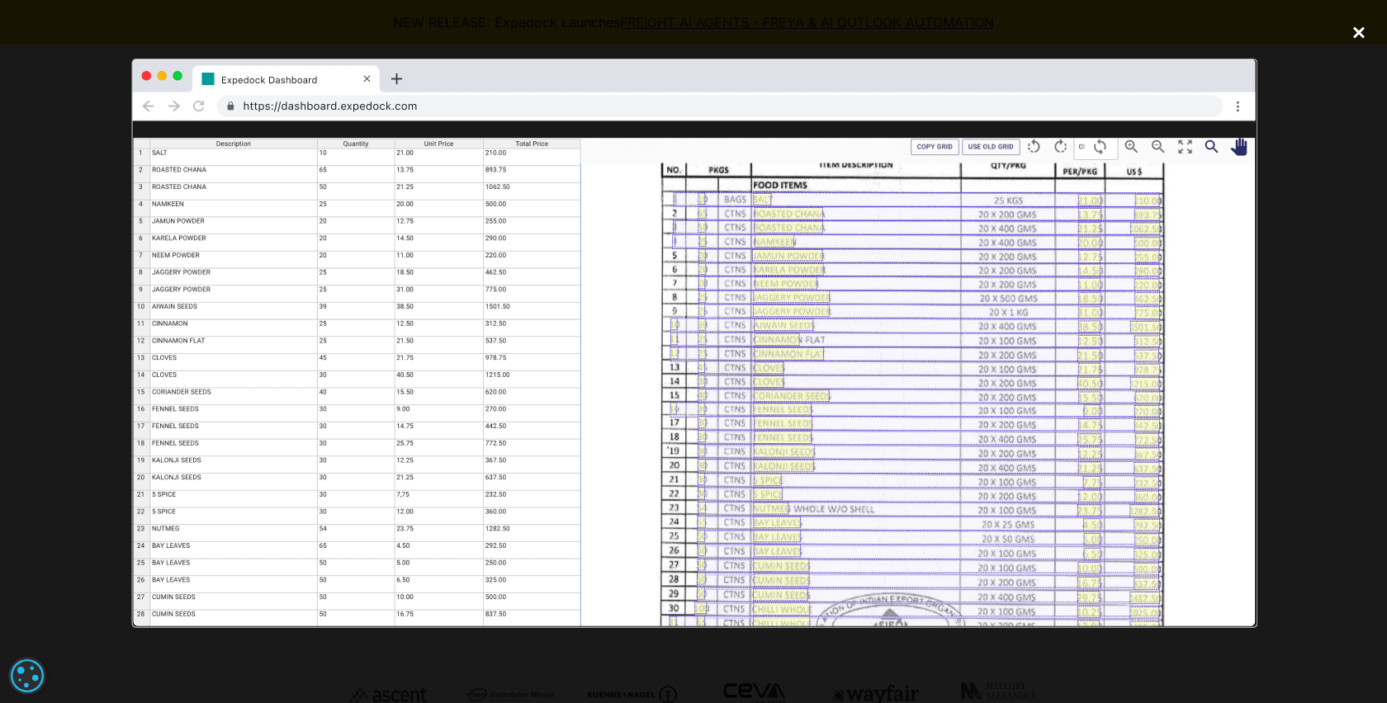
click at [1362, 32] on div "close lightbox" at bounding box center [1359, 32] width 56 height 36
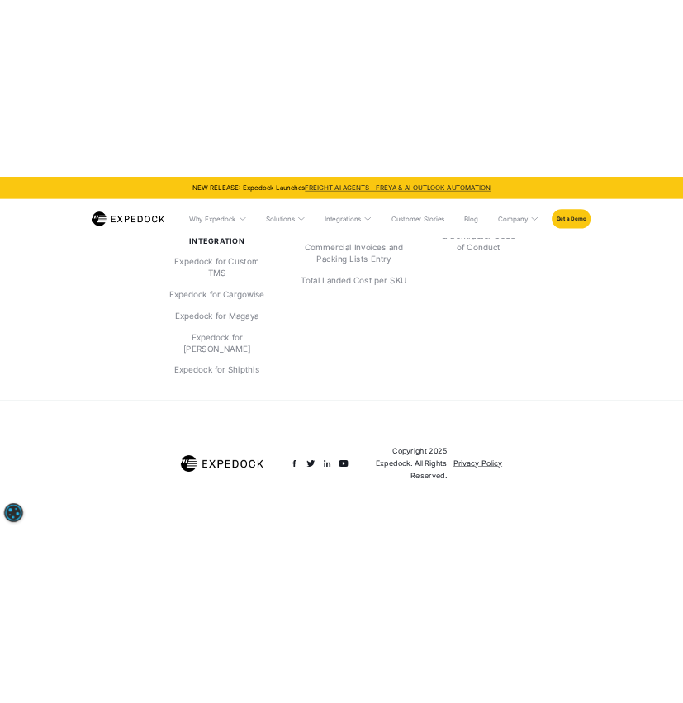
scroll to position [6667, 0]
